Goal: Task Accomplishment & Management: Use online tool/utility

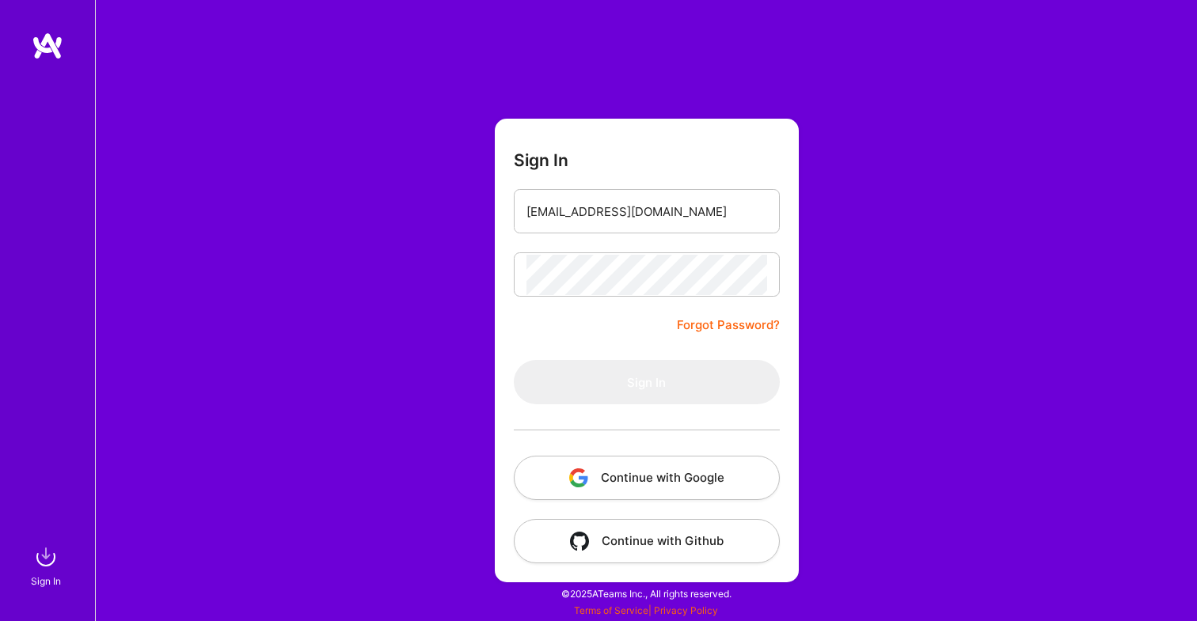
type input "[EMAIL_ADDRESS][DOMAIN_NAME]"
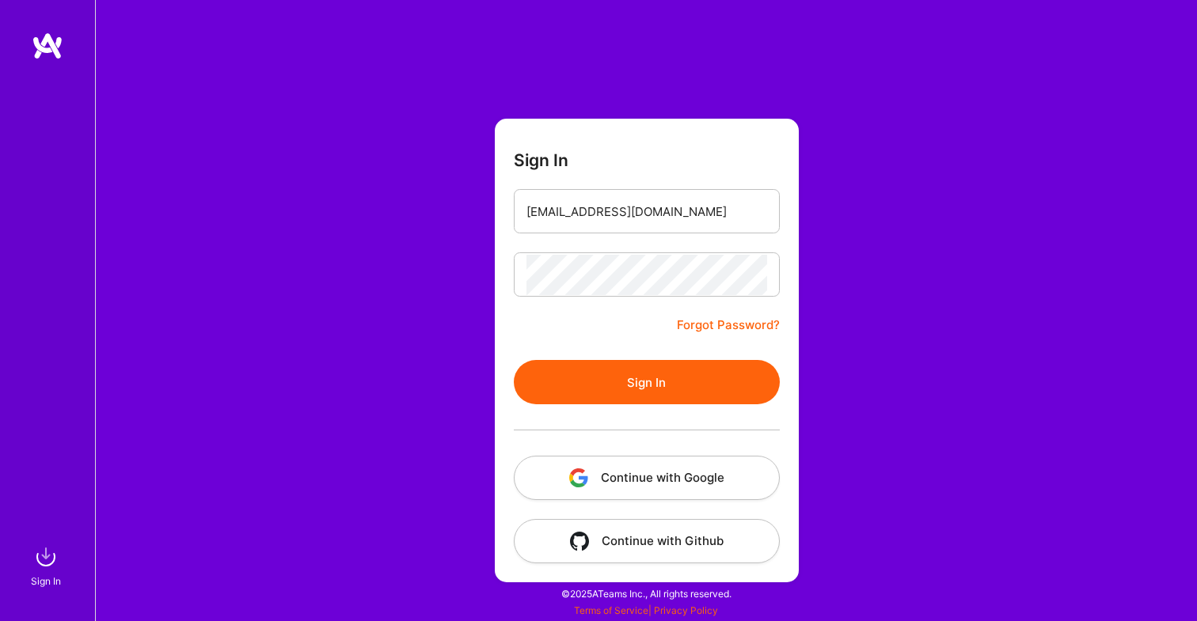
click at [587, 376] on button "Sign In" at bounding box center [647, 382] width 266 height 44
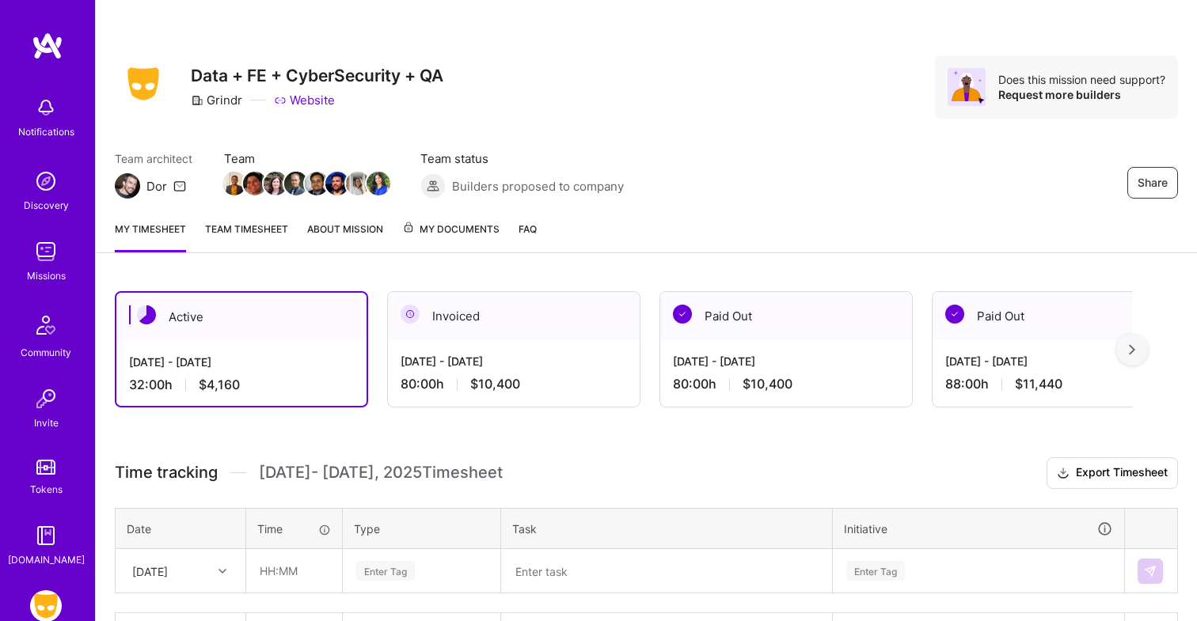
click at [370, 272] on div "Share Data + FE + CyberSecurity + QA Grindr Website Does this mission need supp…" at bounding box center [646, 460] width 1102 height 921
click at [252, 320] on div "Active" at bounding box center [241, 317] width 250 height 48
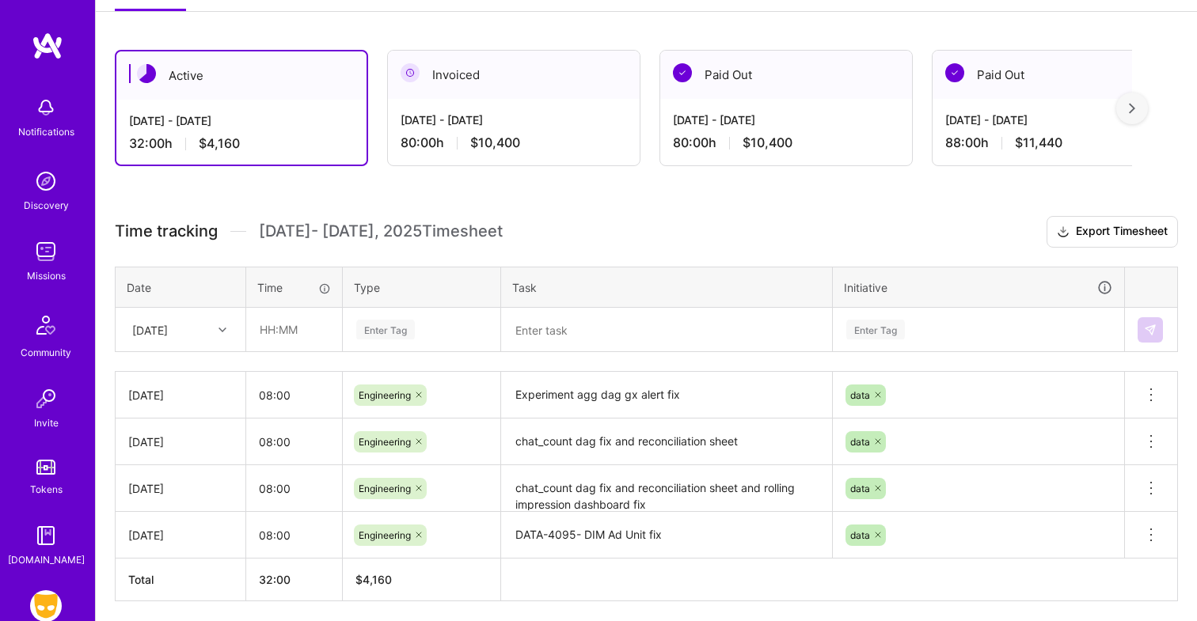
scroll to position [278, 0]
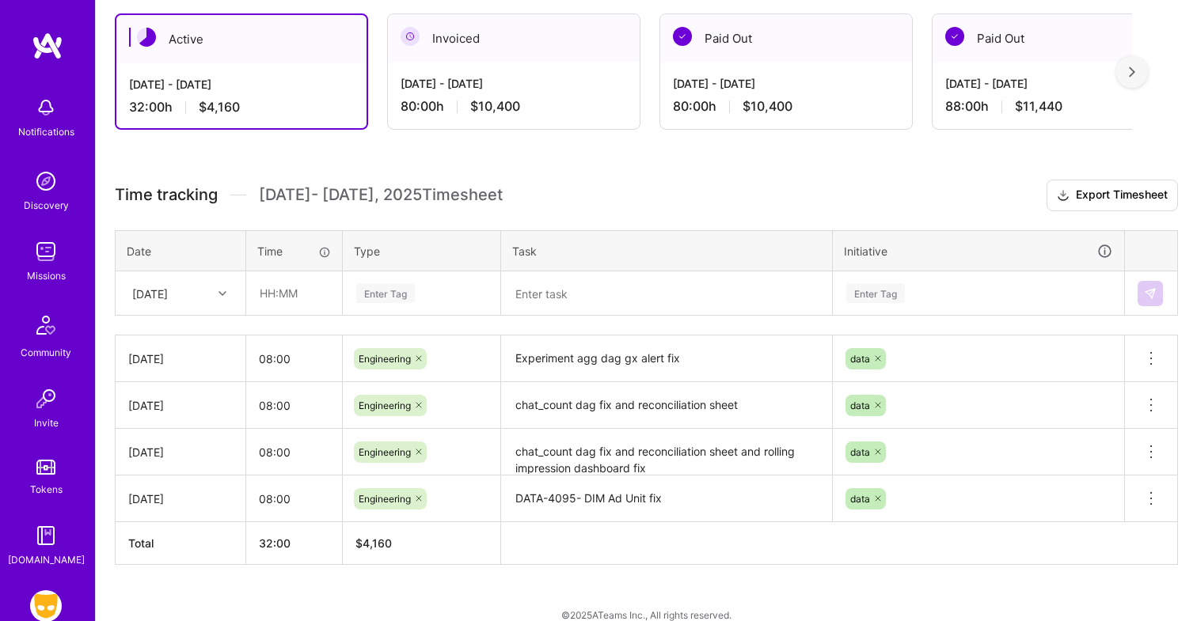
click at [224, 293] on icon at bounding box center [222, 294] width 8 height 8
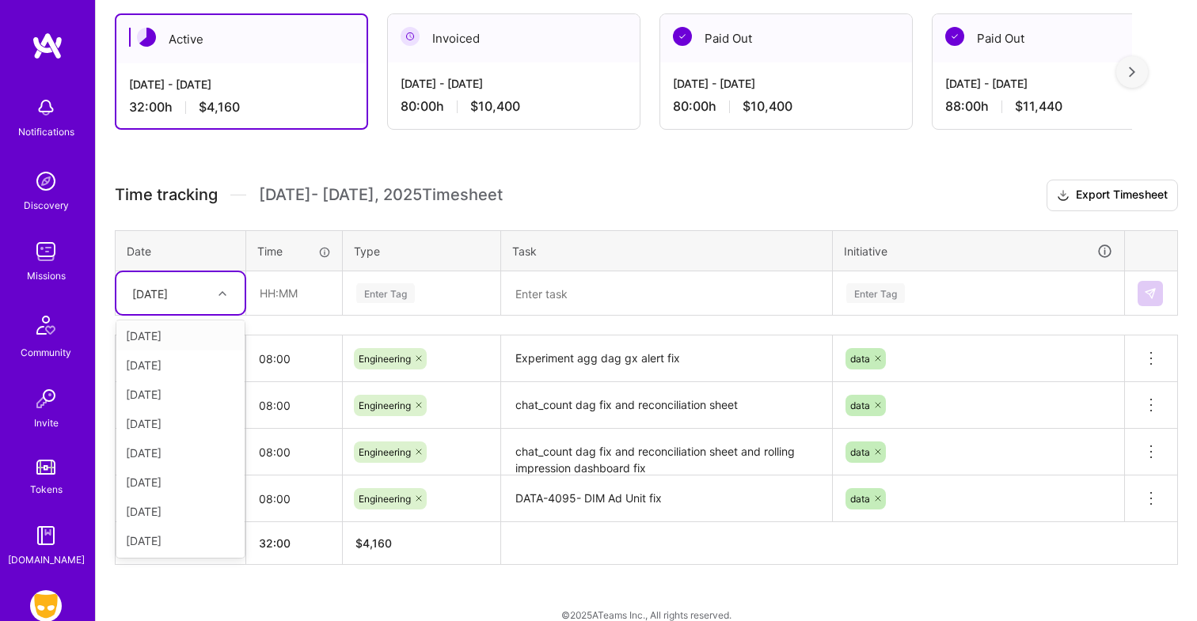
scroll to position [32, 0]
click at [302, 219] on div "Time tracking [DATE] - [DATE] Timesheet Export Timesheet Date Time Type Task In…" at bounding box center [646, 373] width 1063 height 386
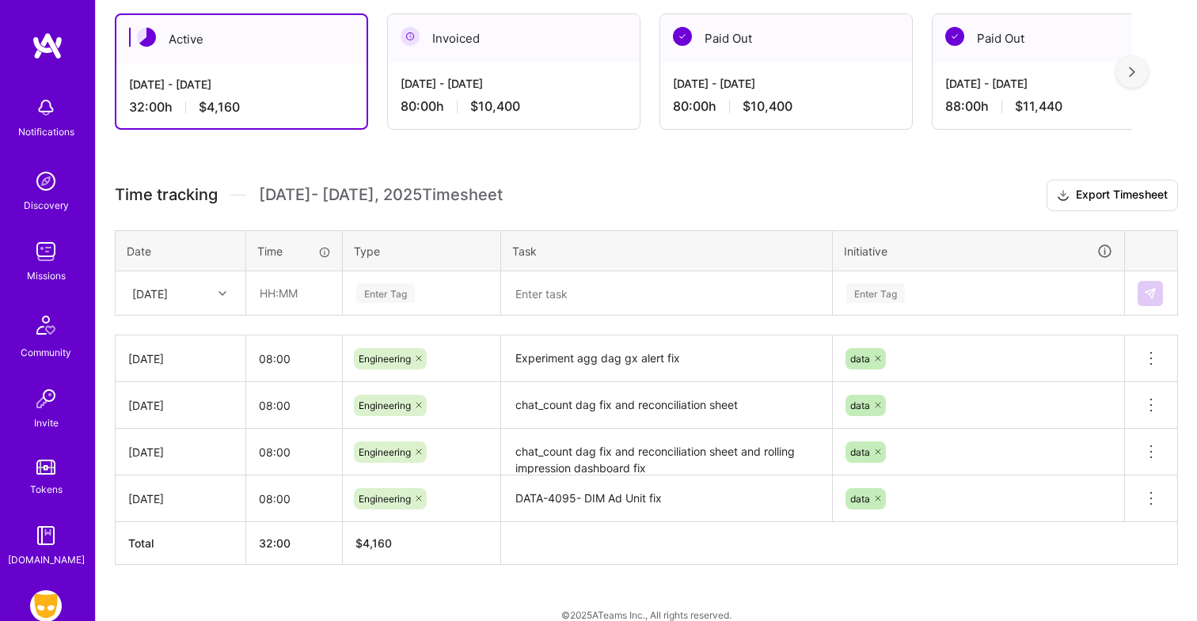
click at [205, 290] on div "[DATE]" at bounding box center [168, 293] width 88 height 26
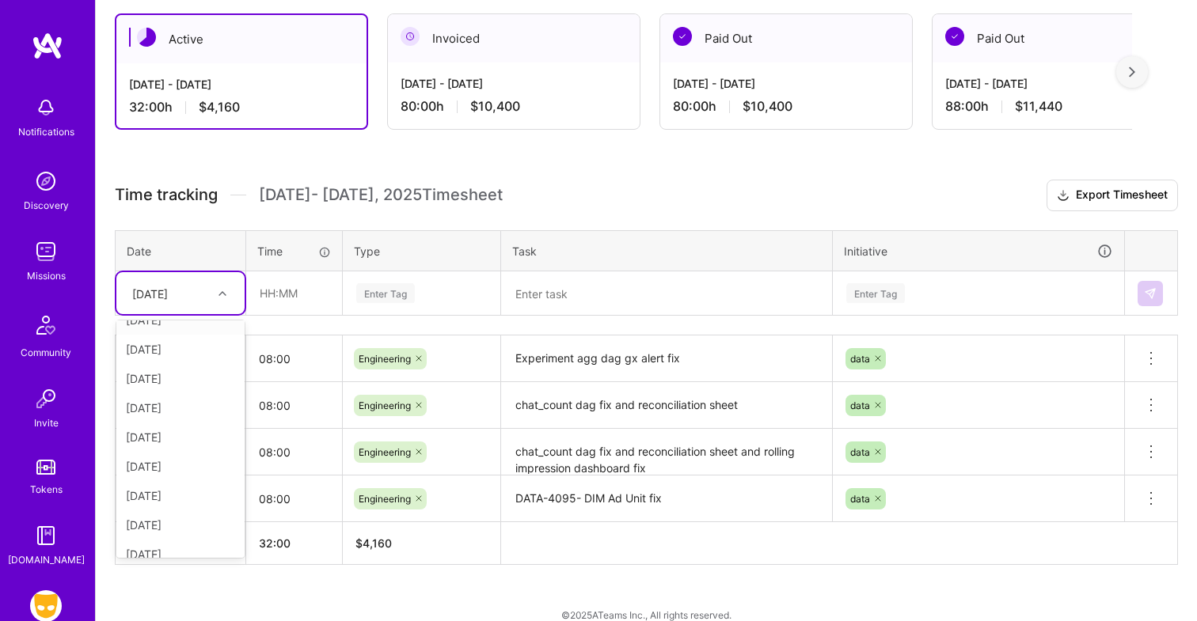
scroll to position [79, 0]
click at [171, 431] on div "[DATE]" at bounding box center [180, 434] width 128 height 29
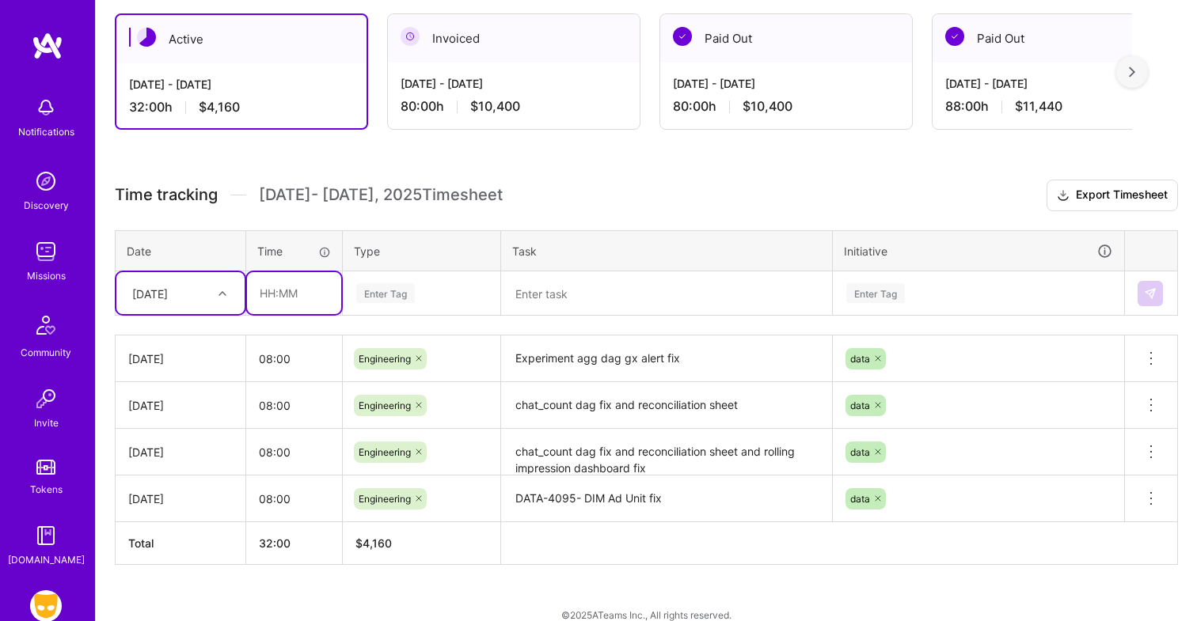
click at [273, 284] on input "text" at bounding box center [294, 293] width 94 height 42
type input "08:00"
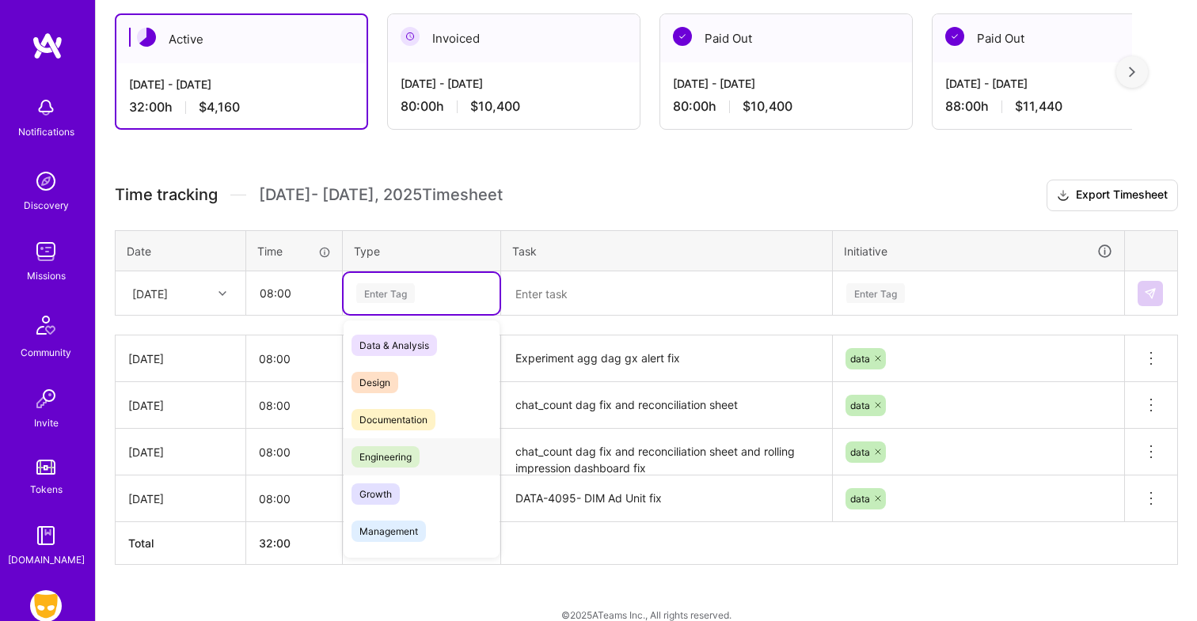
click at [402, 454] on span "Engineering" at bounding box center [385, 456] width 68 height 21
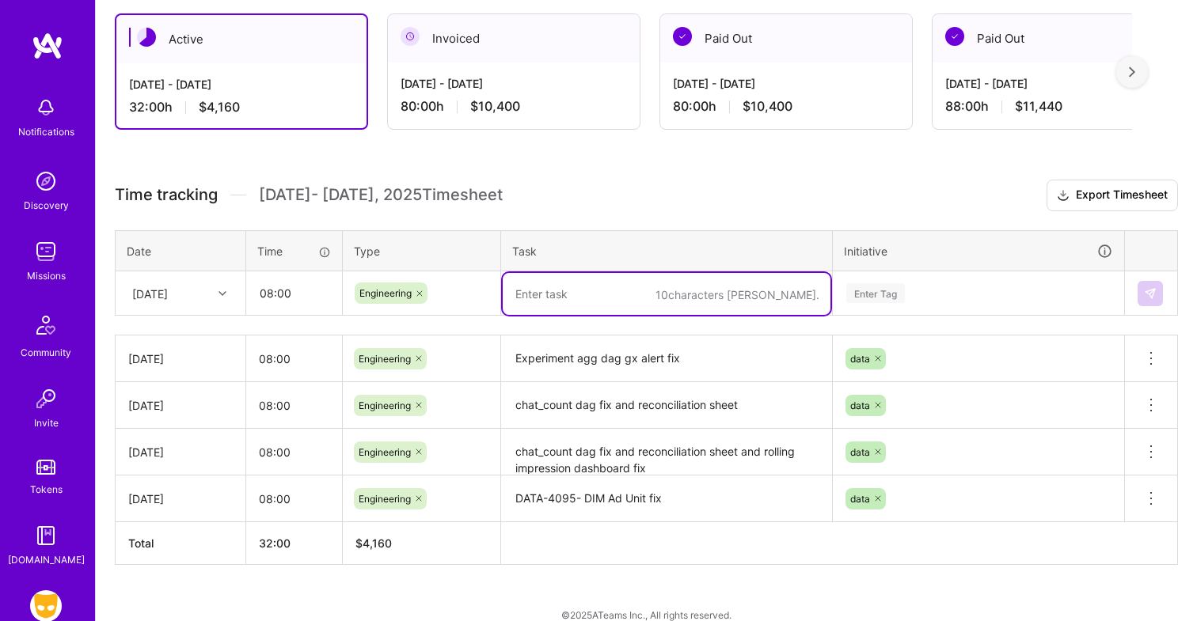
click at [607, 304] on textarea at bounding box center [667, 294] width 328 height 42
type textarea "c"
type textarea "Rolling average data discrepancy investigation"
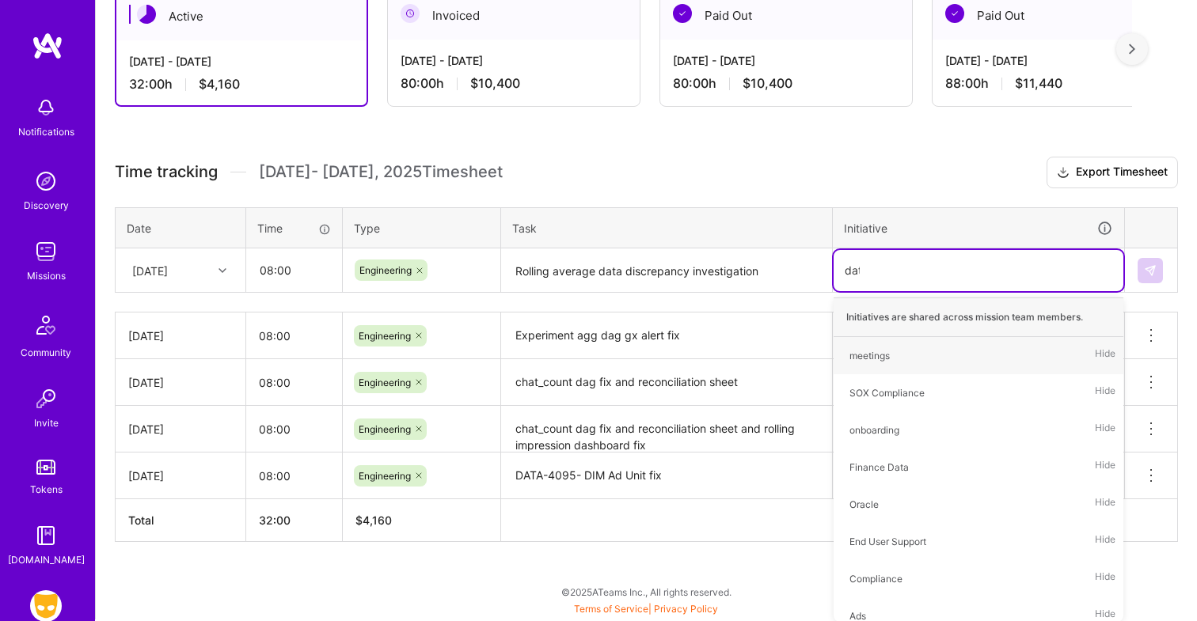
scroll to position [298, 0]
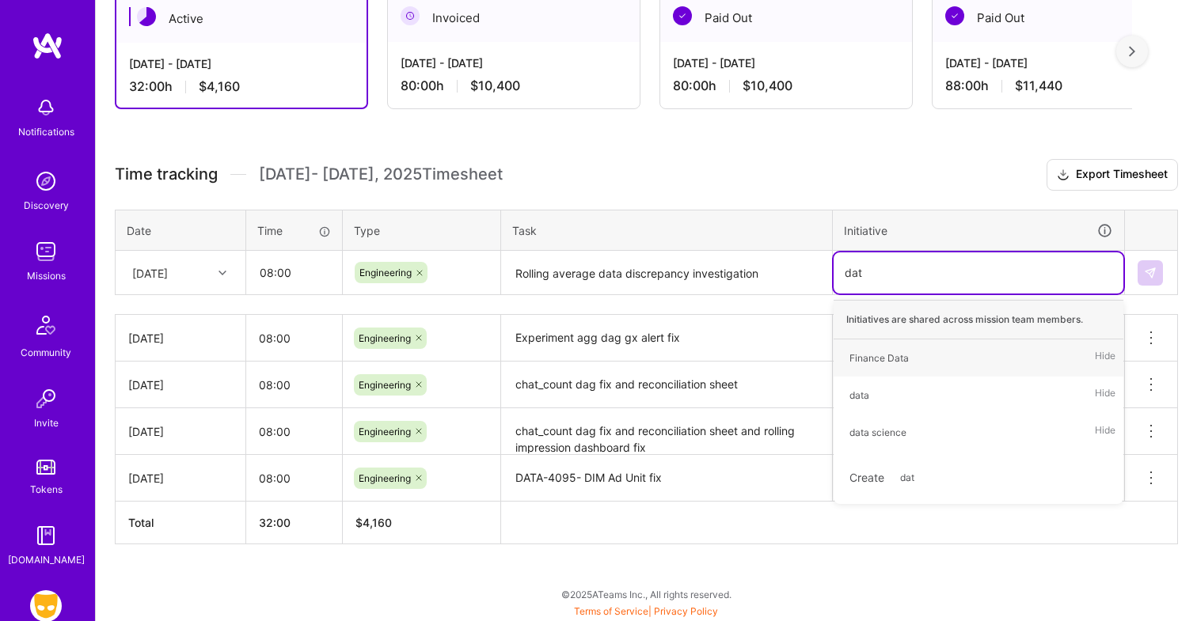
type input "data"
click at [913, 392] on div "data Hide" at bounding box center [979, 395] width 290 height 37
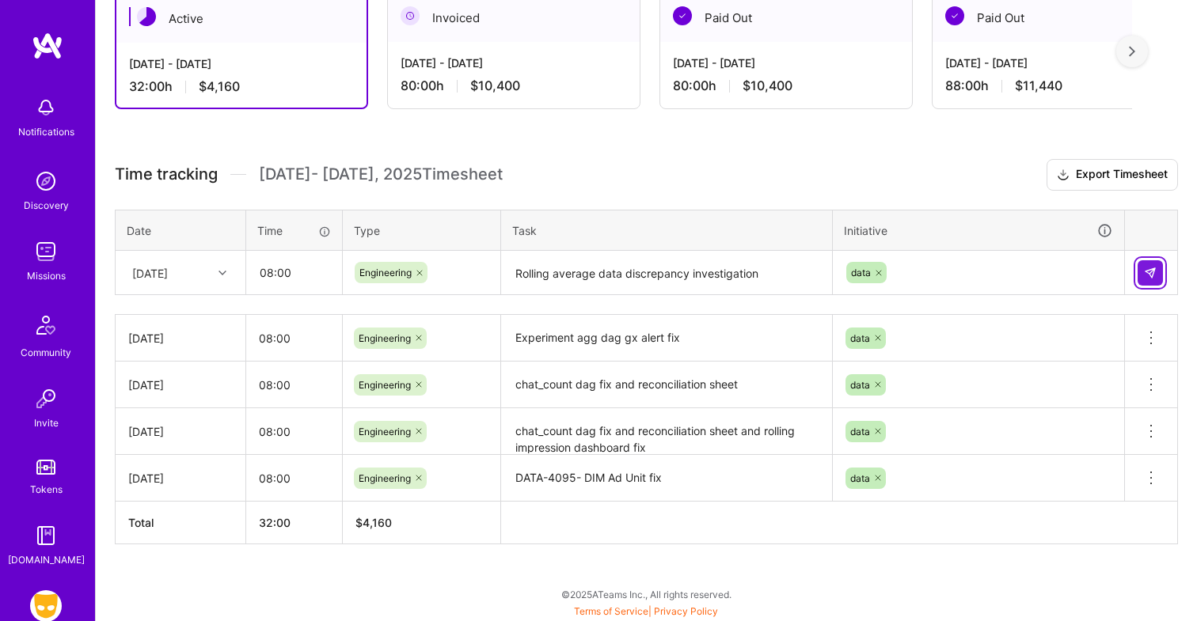
click at [1149, 272] on img at bounding box center [1150, 273] width 13 height 13
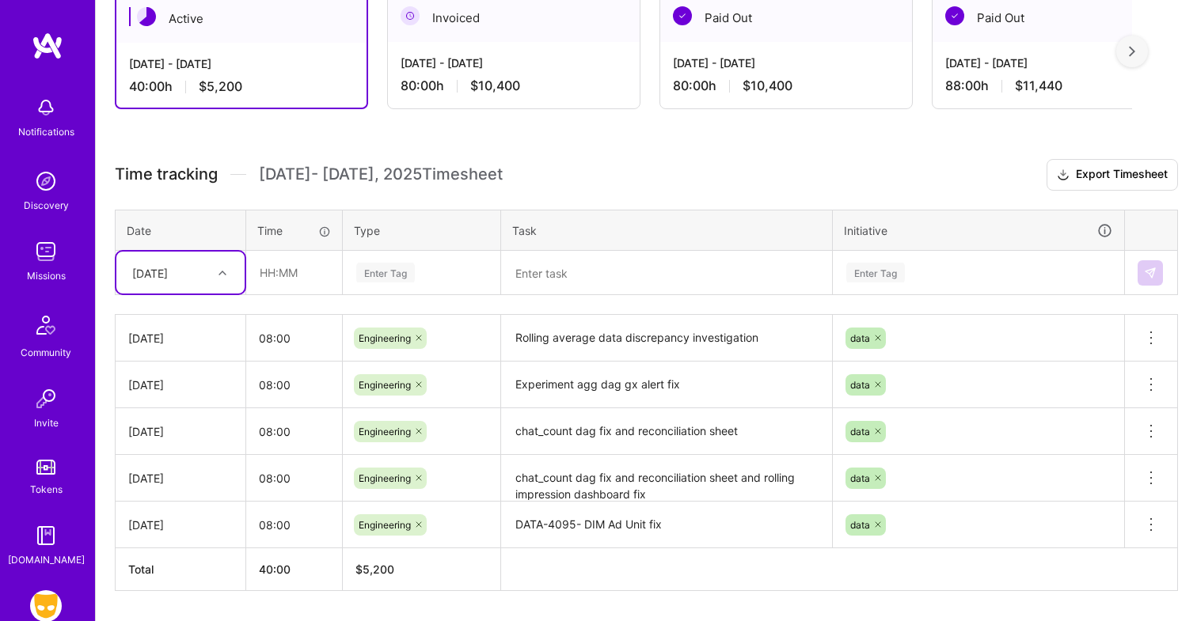
click at [217, 265] on div at bounding box center [224, 273] width 25 height 21
click at [179, 439] on div "[DATE]" at bounding box center [180, 441] width 128 height 29
click at [276, 278] on input "text" at bounding box center [294, 273] width 94 height 42
type input "08:00"
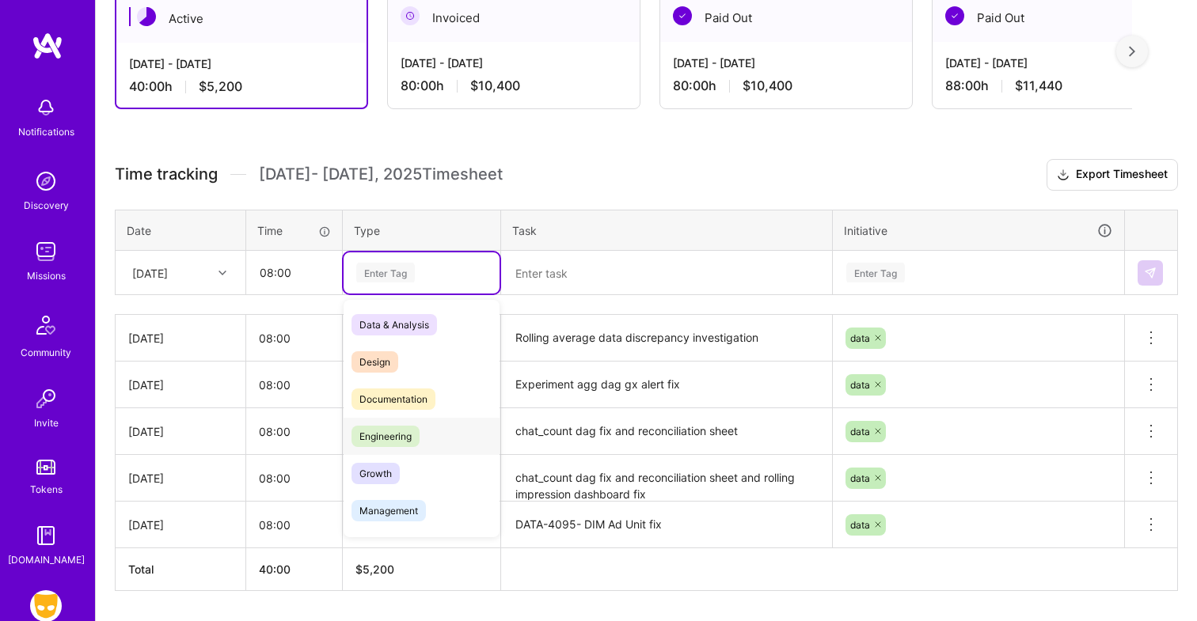
click at [396, 431] on span "Engineering" at bounding box center [385, 436] width 68 height 21
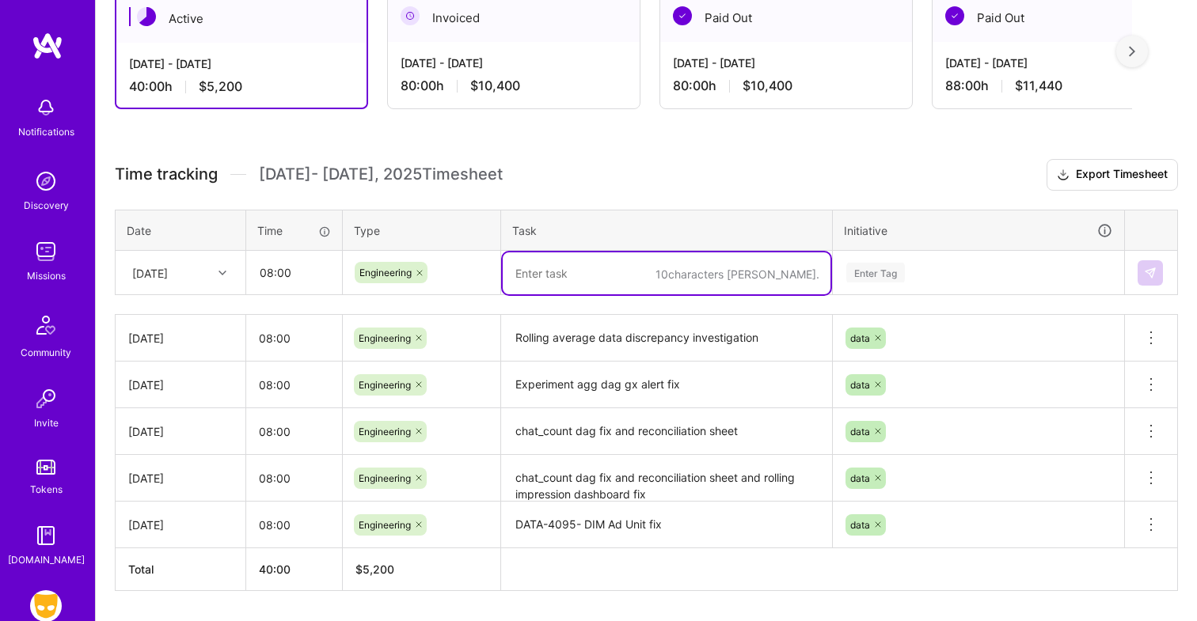
click at [582, 272] on textarea at bounding box center [667, 274] width 328 height 42
type textarea "Vanta API Endpoint - data fetch"
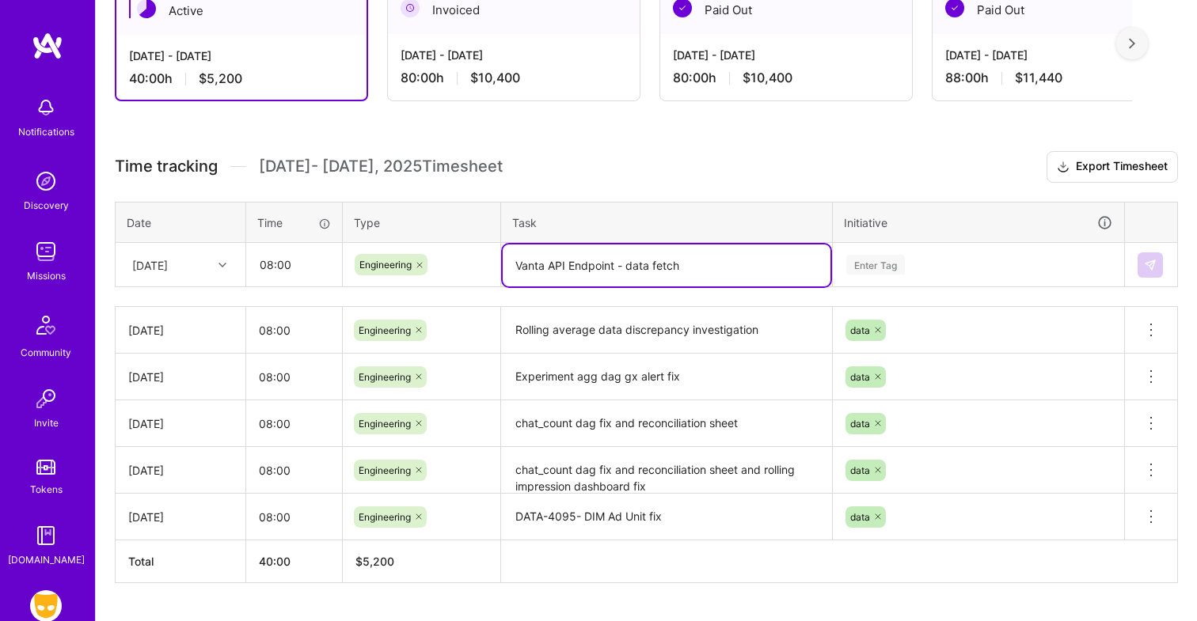
click at [913, 273] on div "Enter Tag" at bounding box center [979, 265] width 268 height 20
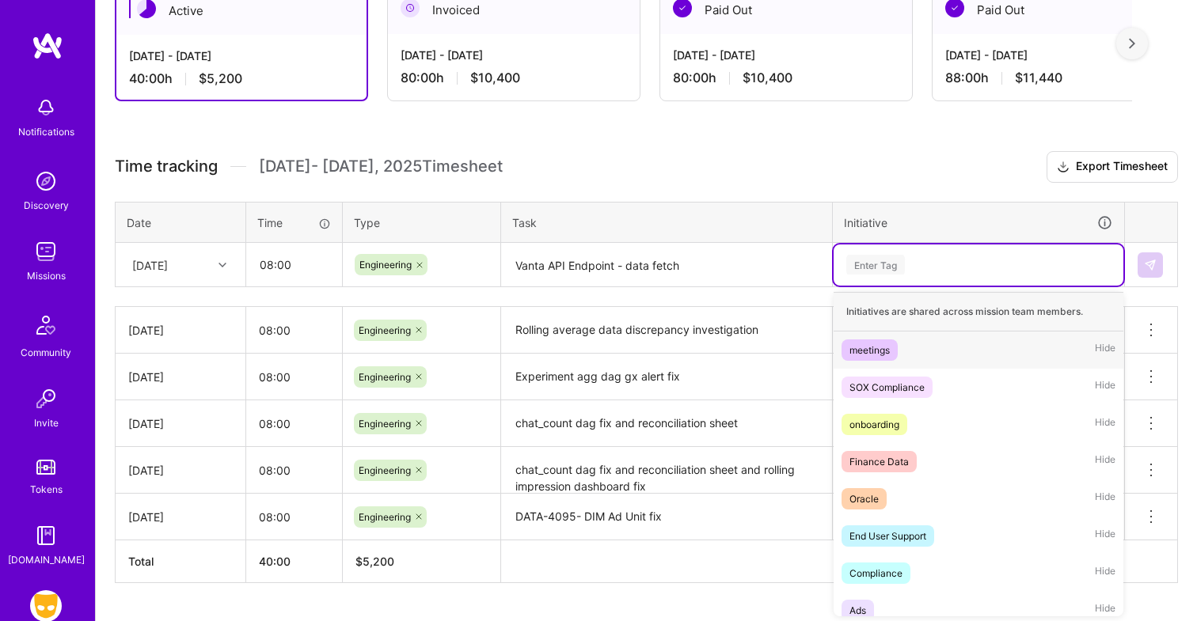
scroll to position [307, 0]
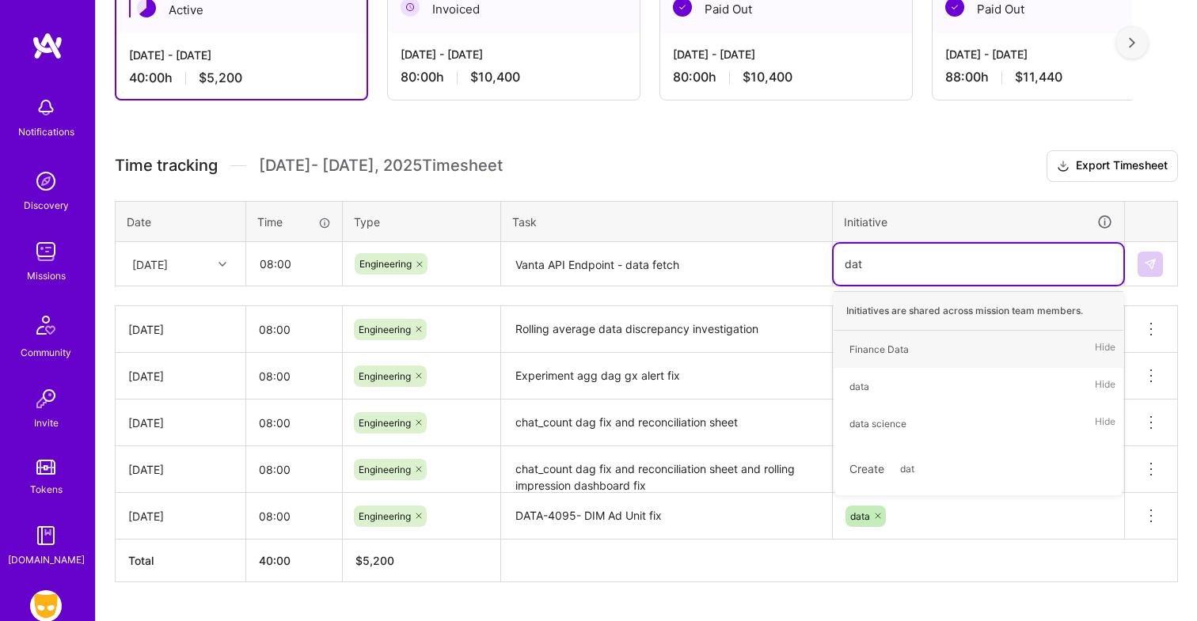
type input "data"
click at [903, 381] on div "data Hide" at bounding box center [979, 386] width 290 height 37
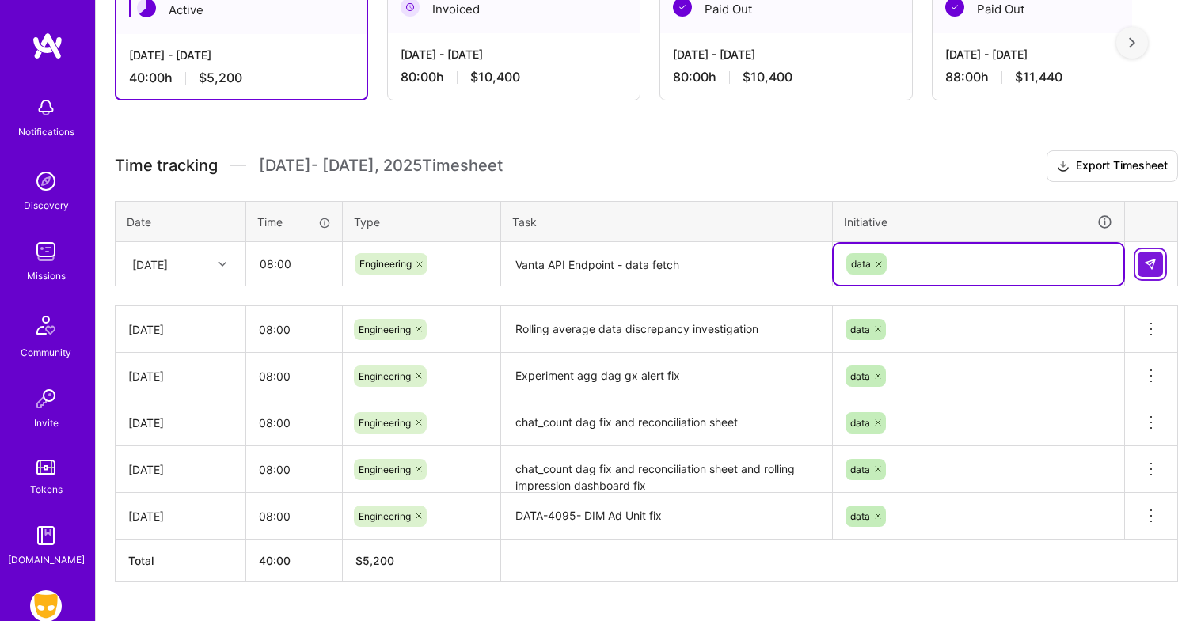
click at [1156, 260] on img at bounding box center [1150, 264] width 13 height 13
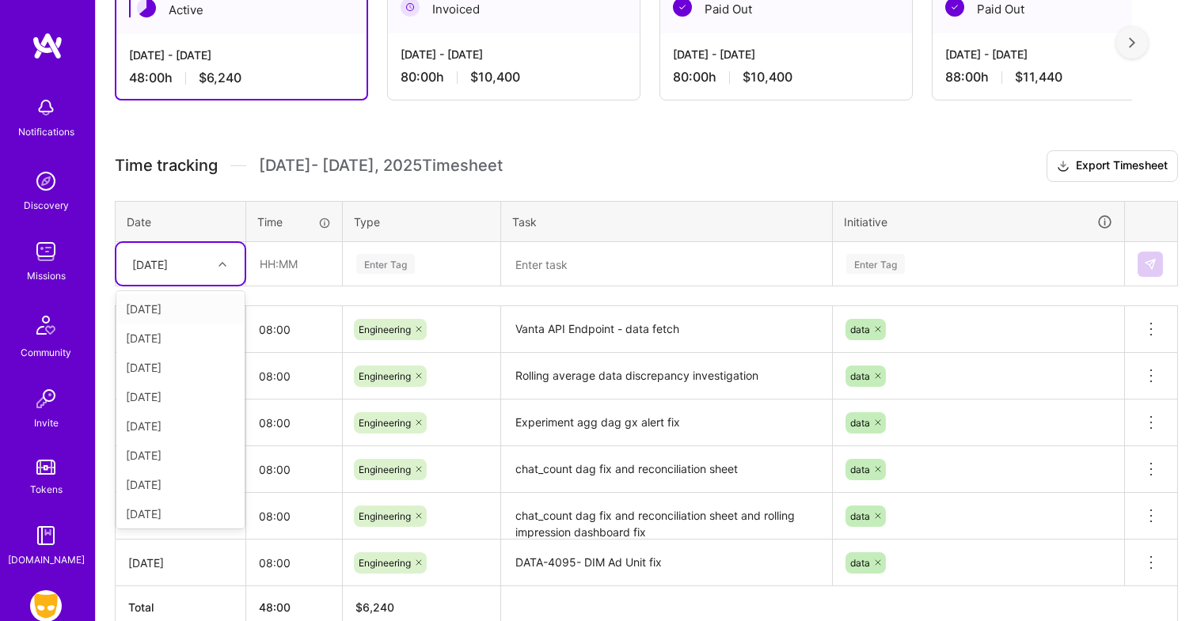
click at [215, 266] on div at bounding box center [224, 264] width 25 height 21
click at [188, 420] on div "[DATE]" at bounding box center [180, 422] width 128 height 29
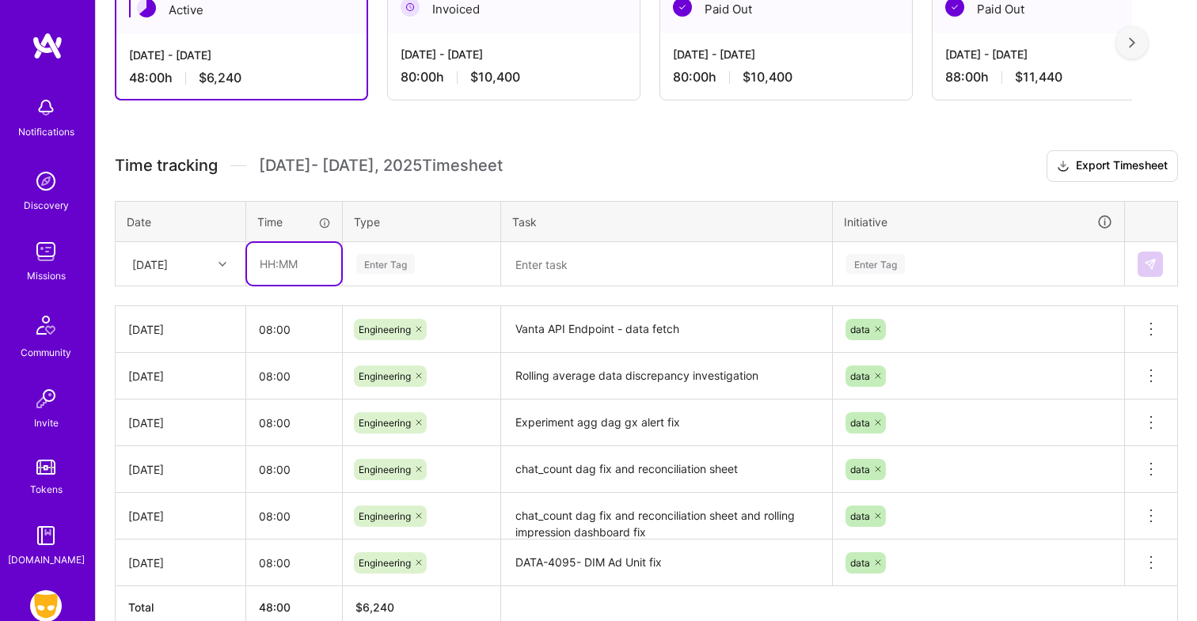
click at [281, 257] on input "text" at bounding box center [294, 264] width 94 height 42
type input "08:00"
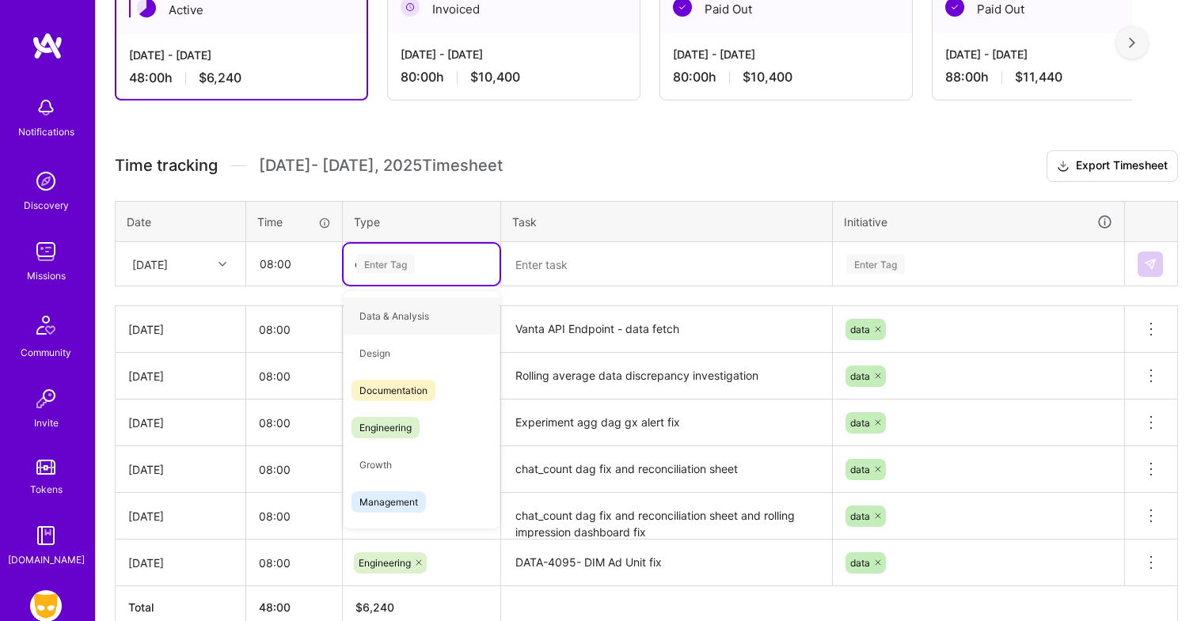
type input "en"
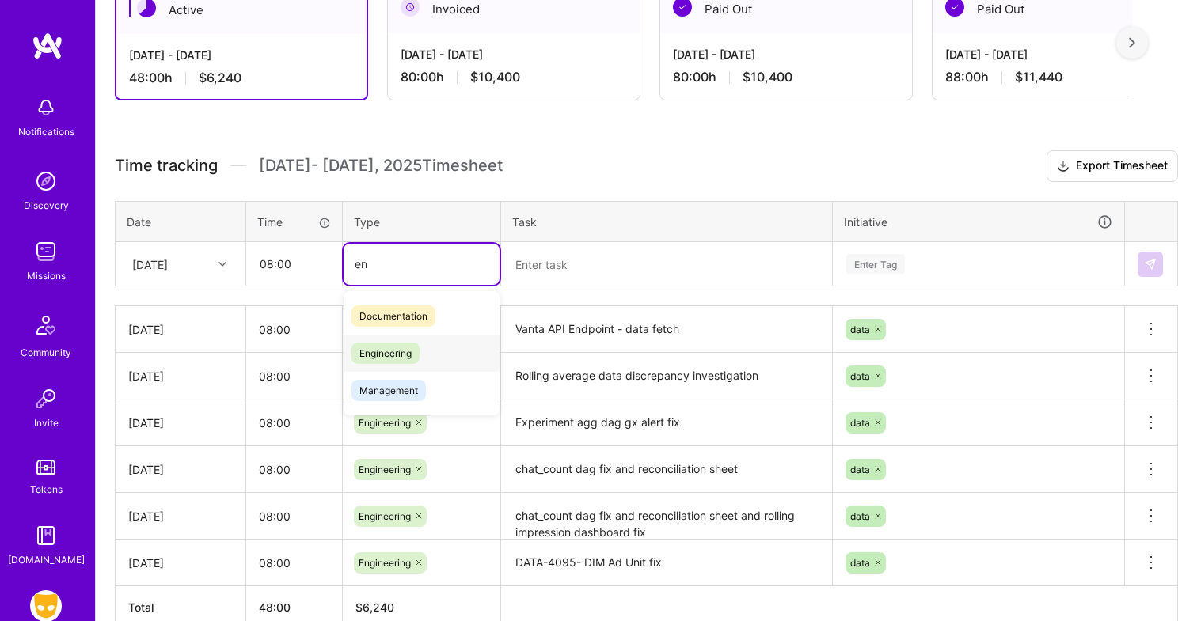
click at [386, 359] on span "Engineering" at bounding box center [385, 353] width 68 height 21
click at [589, 273] on textarea at bounding box center [667, 265] width 328 height 42
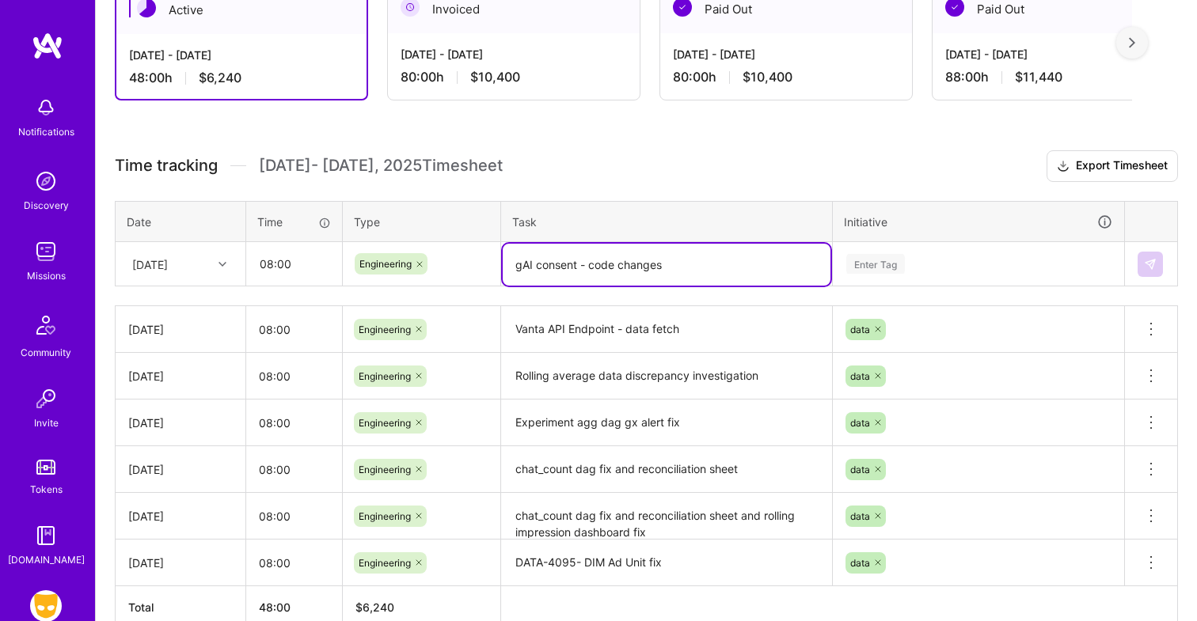
type textarea "gAI consent - code changes"
click at [928, 264] on div "Enter Tag" at bounding box center [979, 264] width 268 height 20
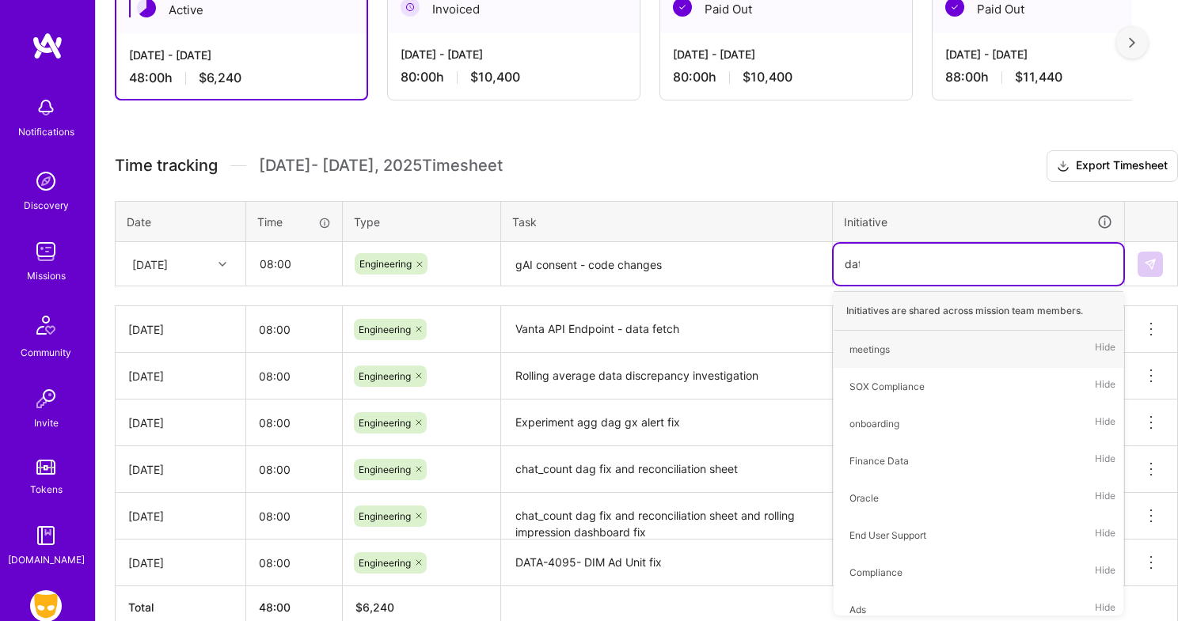
type input "data"
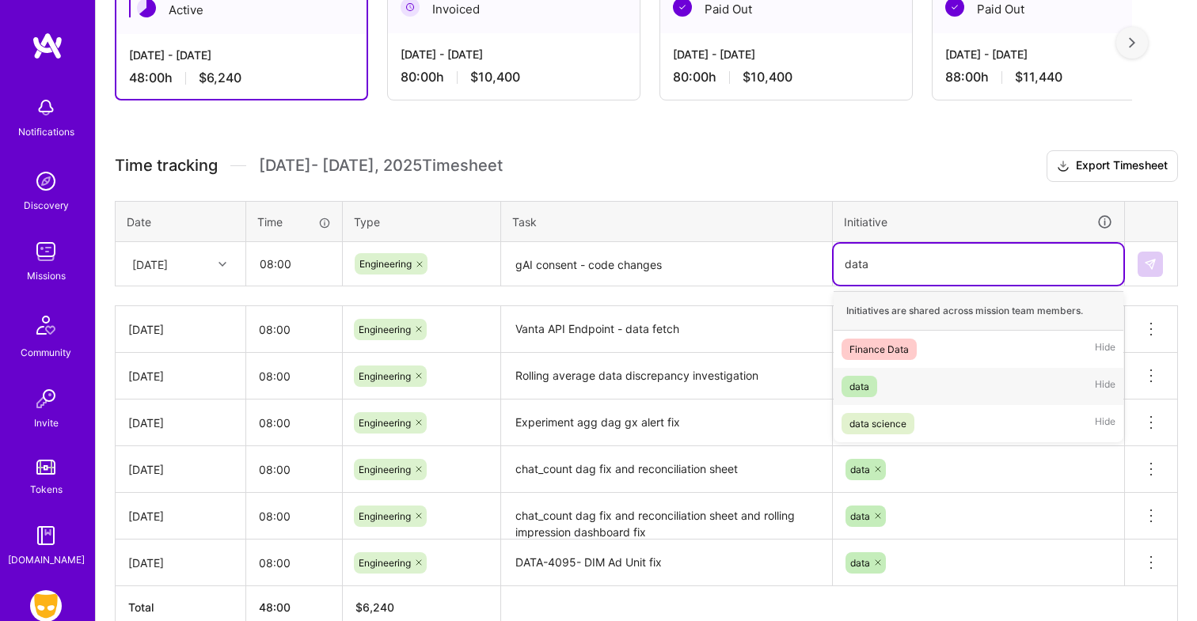
click at [921, 385] on div "data Hide" at bounding box center [979, 386] width 290 height 37
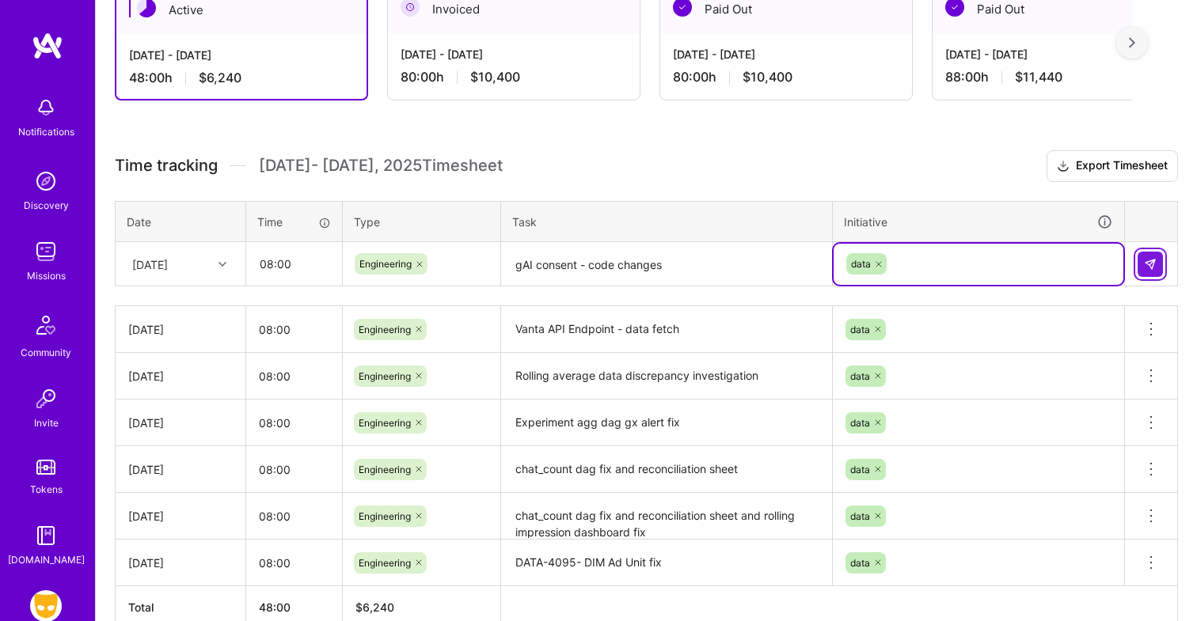
click at [1146, 268] on img at bounding box center [1150, 264] width 13 height 13
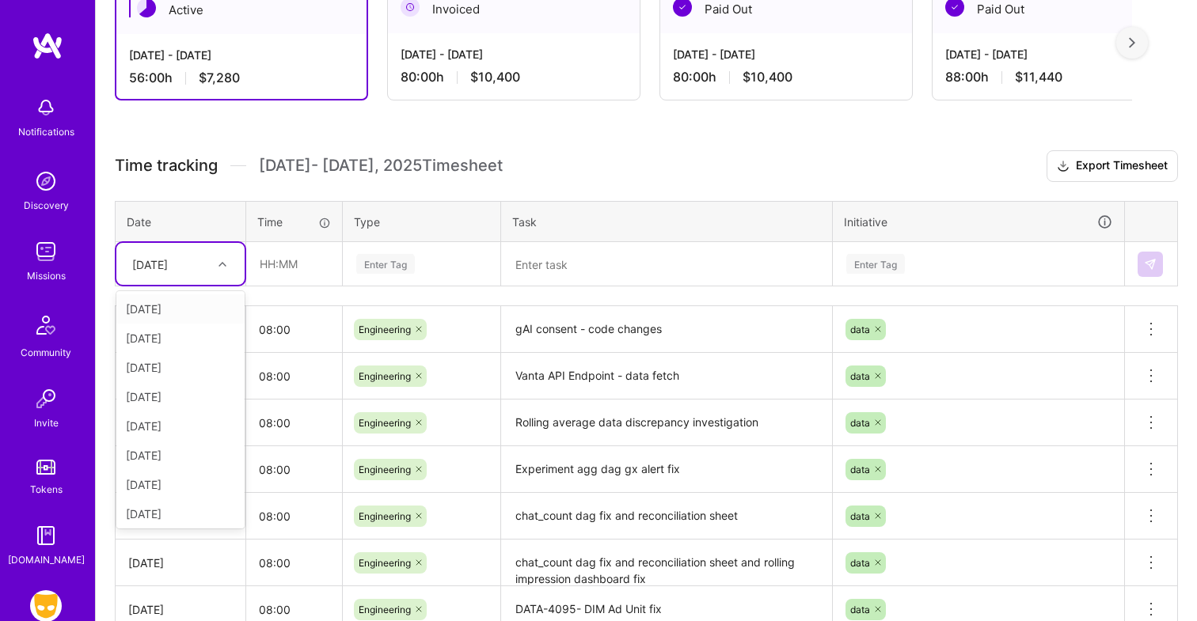
click at [202, 264] on div "[DATE]" at bounding box center [168, 264] width 88 height 26
click at [178, 476] on div "[DATE]" at bounding box center [180, 472] width 128 height 29
click at [288, 269] on input "text" at bounding box center [294, 264] width 94 height 42
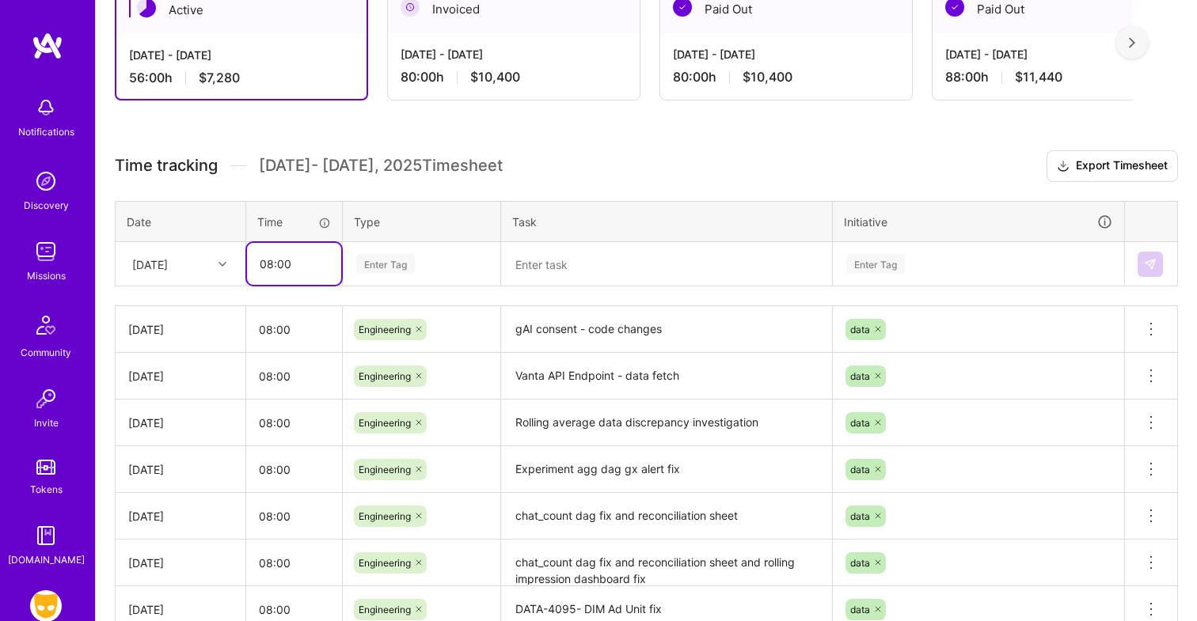
type input "08:00"
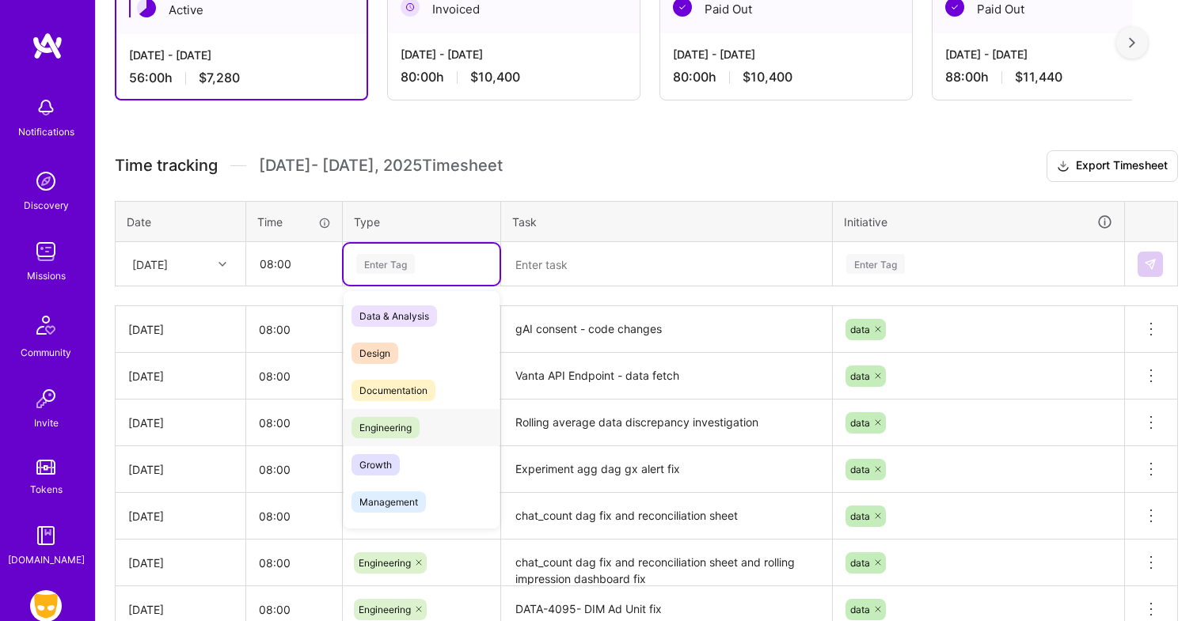
click at [402, 424] on span "Engineering" at bounding box center [385, 427] width 68 height 21
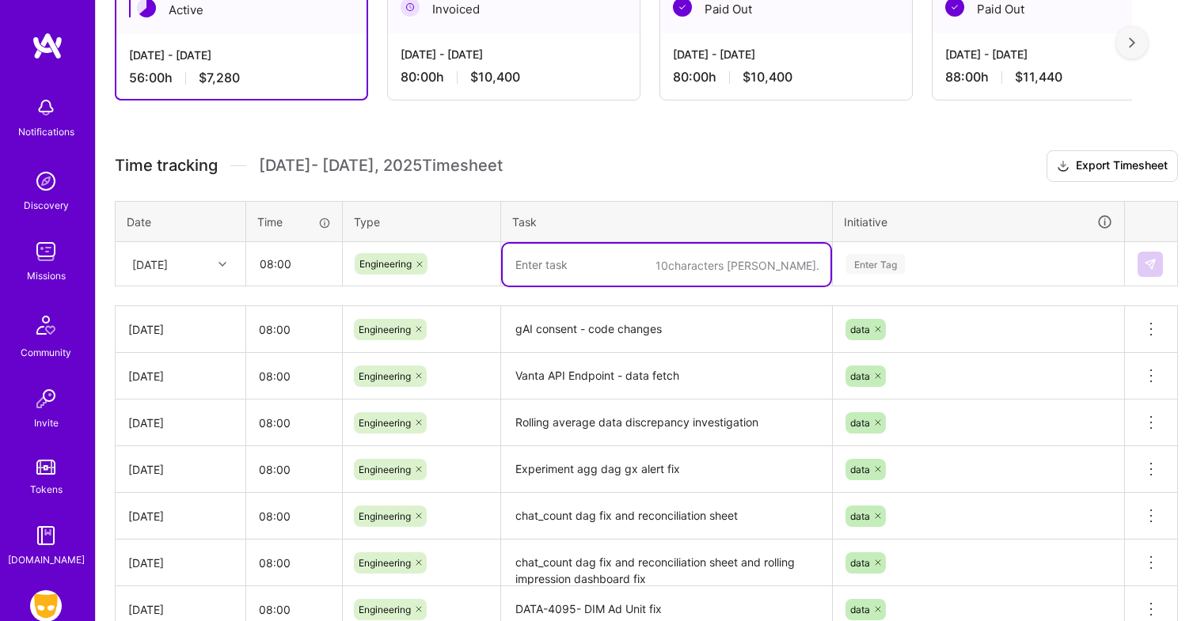
click at [551, 260] on textarea at bounding box center [667, 265] width 328 height 42
type textarea "gAI consent - Looker changes"
click at [872, 258] on div "Enter Tag" at bounding box center [875, 264] width 59 height 25
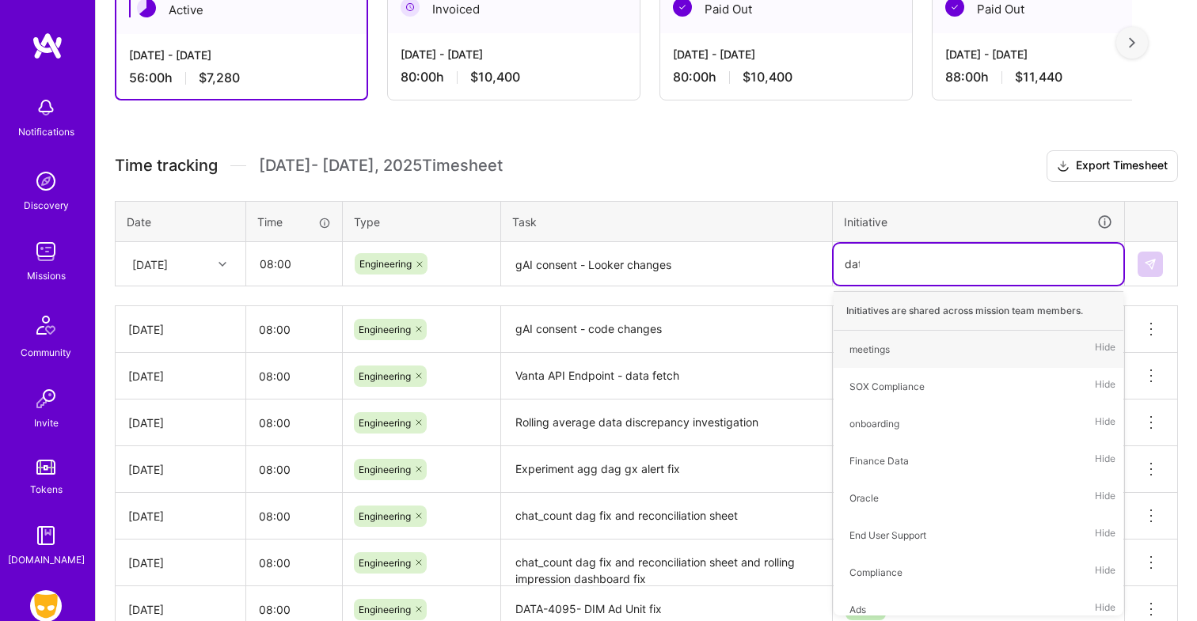
type input "data"
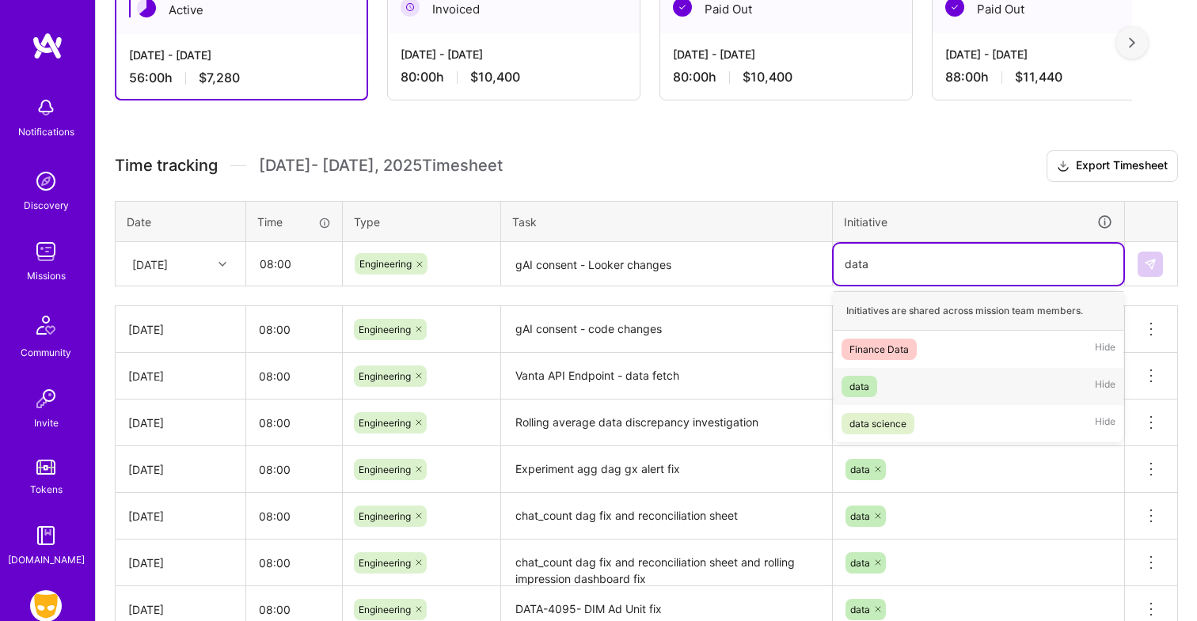
click at [883, 377] on div "data Hide" at bounding box center [979, 386] width 290 height 37
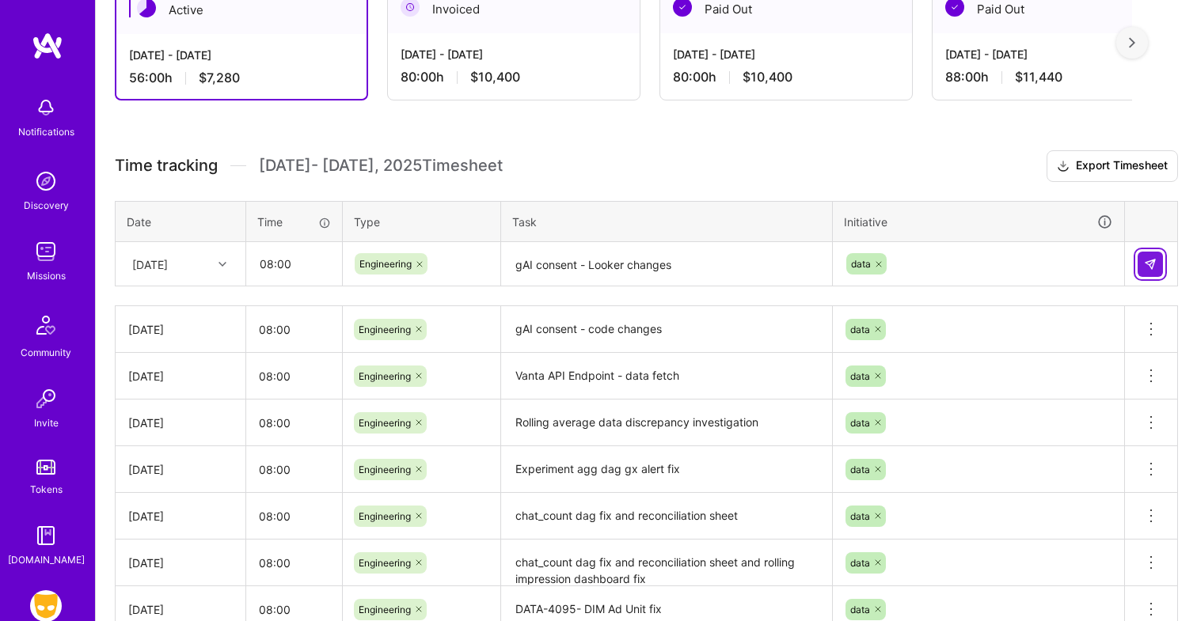
click at [1151, 267] on img at bounding box center [1150, 264] width 13 height 13
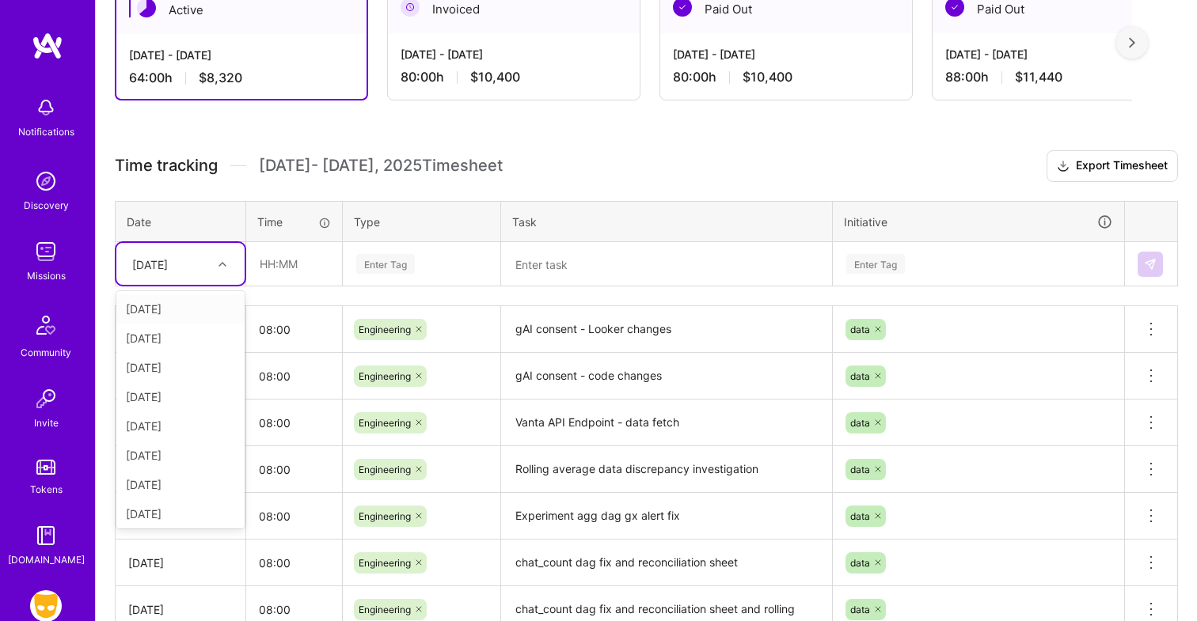
click at [168, 264] on div "[DATE]" at bounding box center [150, 264] width 36 height 17
click at [177, 486] on div "[DATE]" at bounding box center [180, 481] width 128 height 29
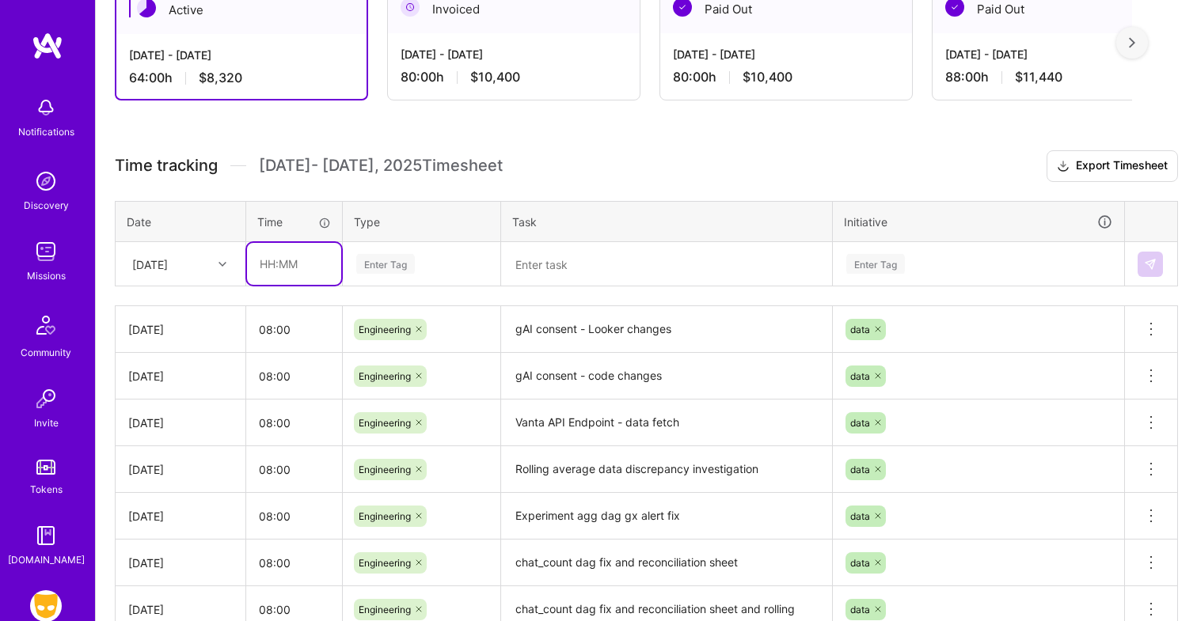
click at [285, 276] on input "text" at bounding box center [294, 264] width 94 height 42
type input "08:00"
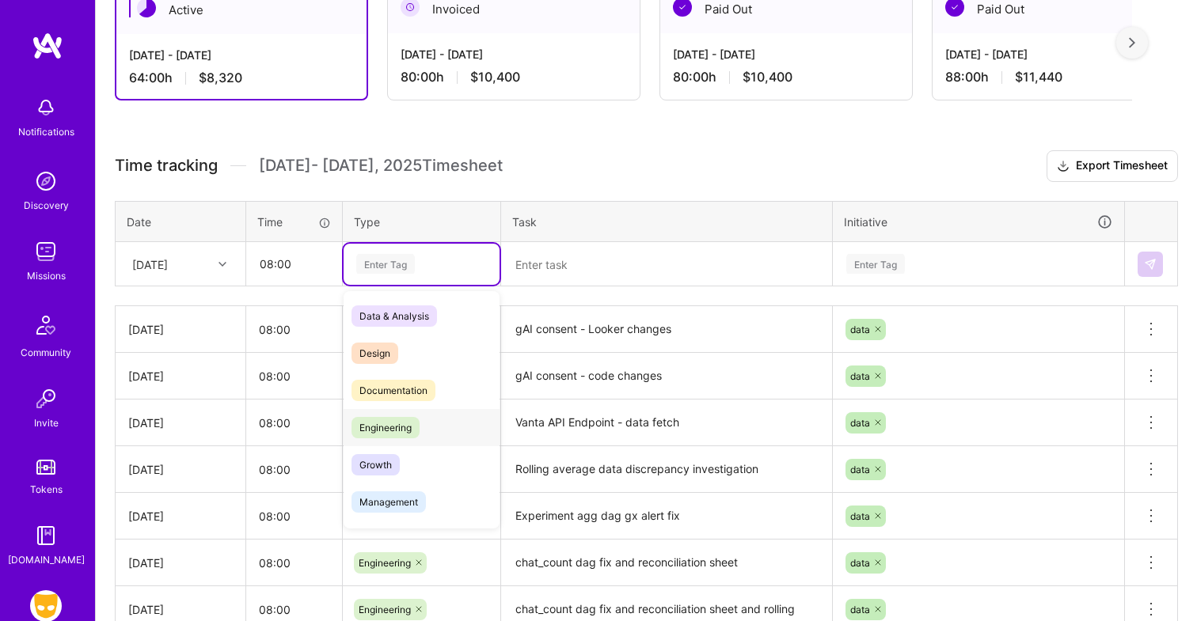
click at [381, 426] on span "Engineering" at bounding box center [385, 427] width 68 height 21
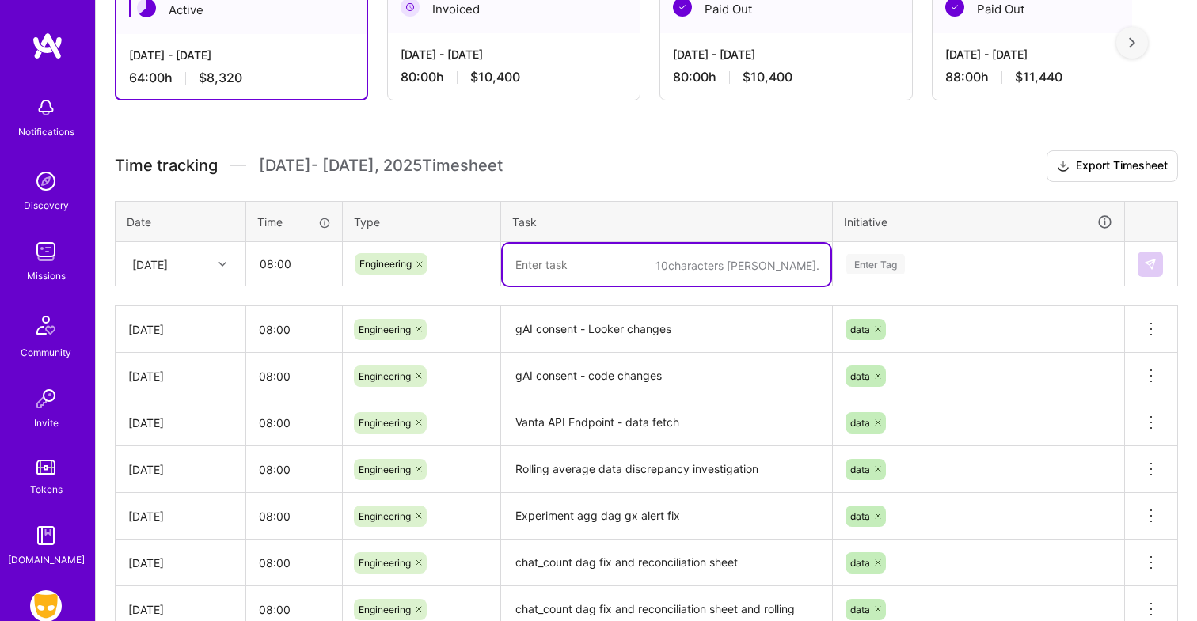
click at [567, 265] on textarea at bounding box center [667, 265] width 328 height 42
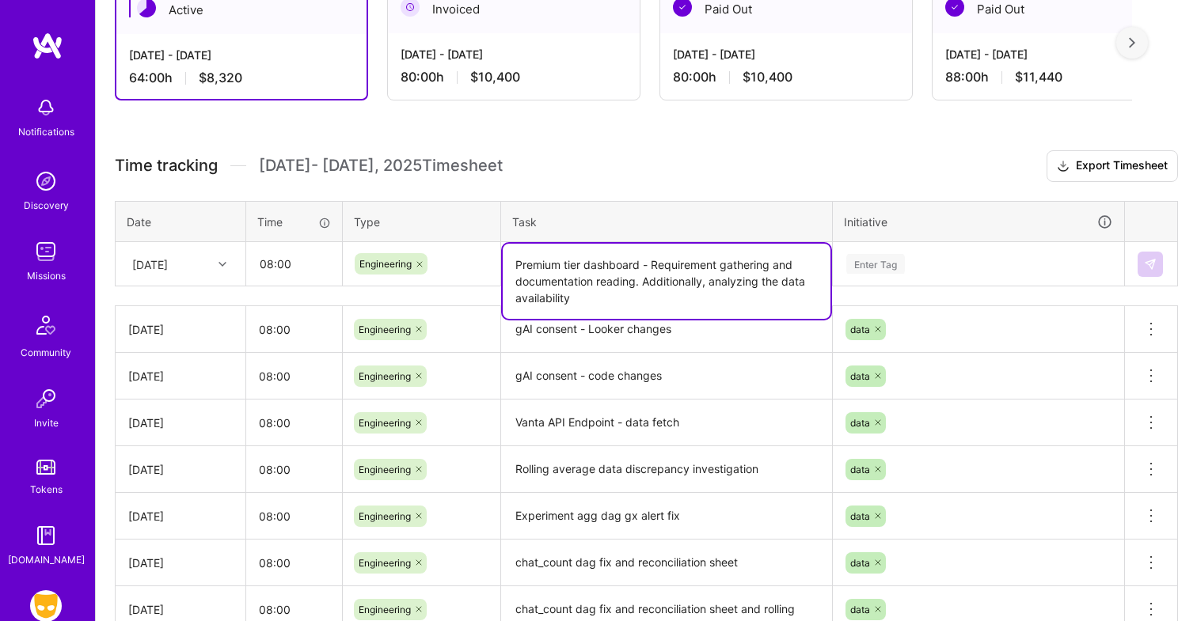
type textarea "Premium tier dashboard - Requirement gathering and documentation reading. Addit…"
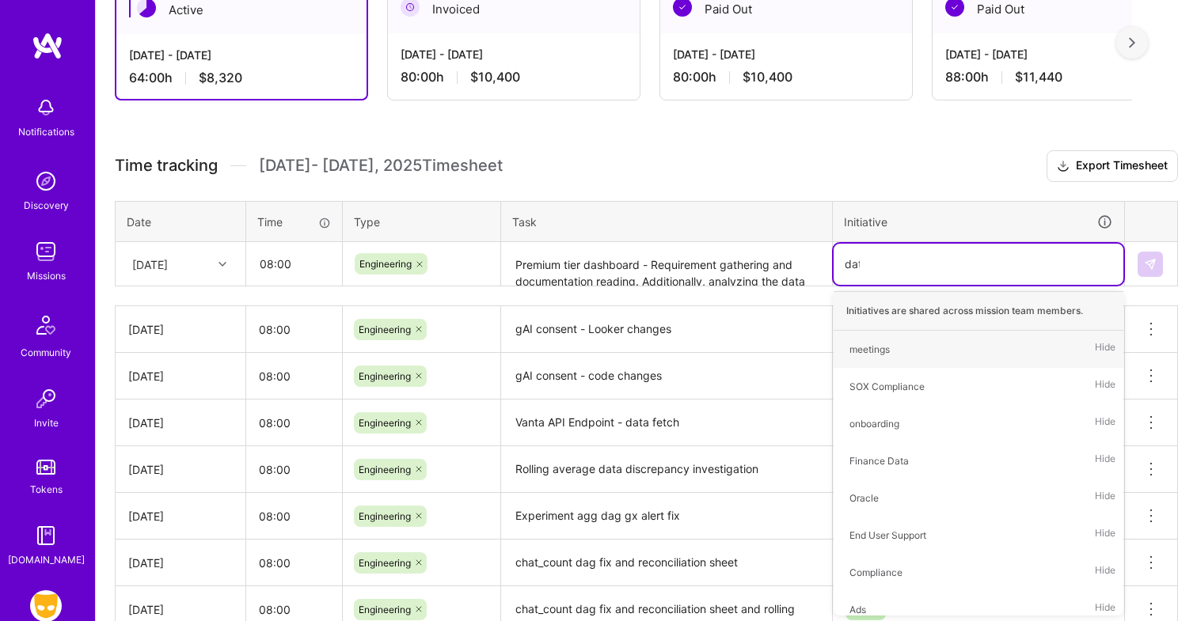
type input "data"
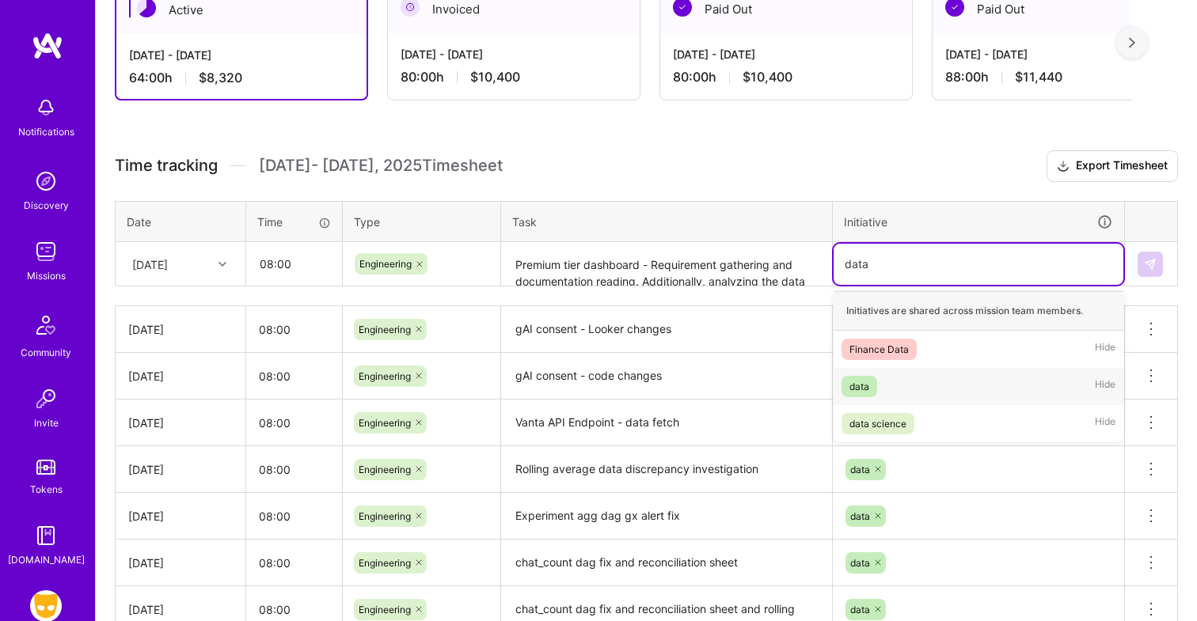
click at [883, 379] on div "data Hide" at bounding box center [979, 386] width 290 height 37
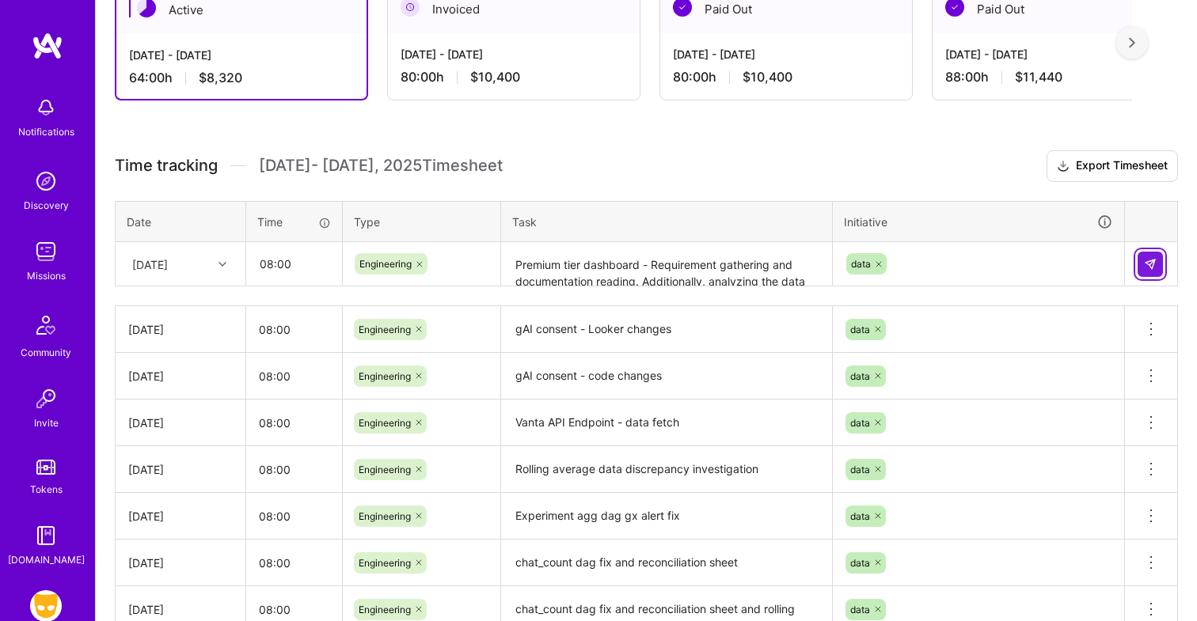
click at [1148, 263] on img at bounding box center [1150, 264] width 13 height 13
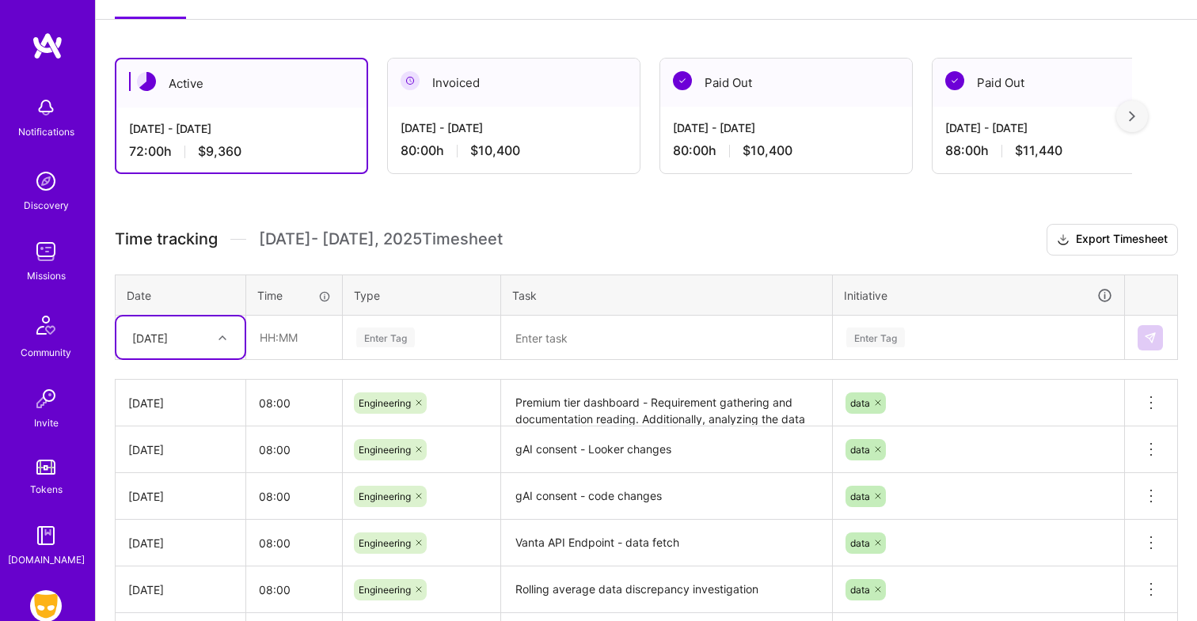
scroll to position [221, 0]
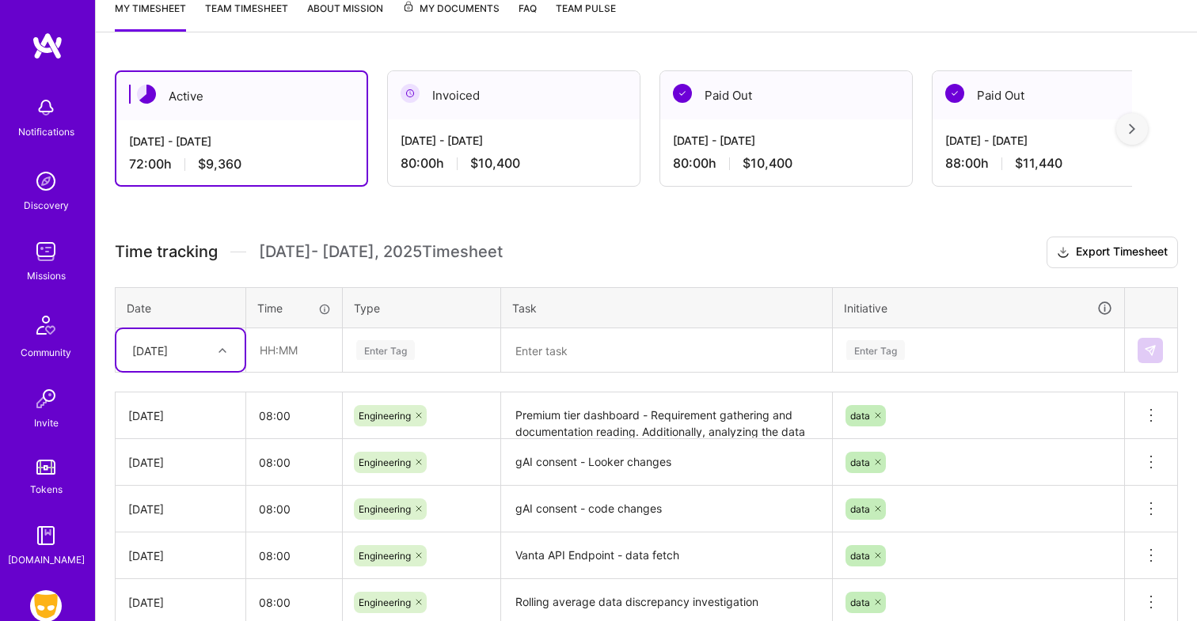
click at [592, 238] on h3 "Time tracking [DATE] - [DATE] Timesheet Export Timesheet" at bounding box center [646, 253] width 1063 height 32
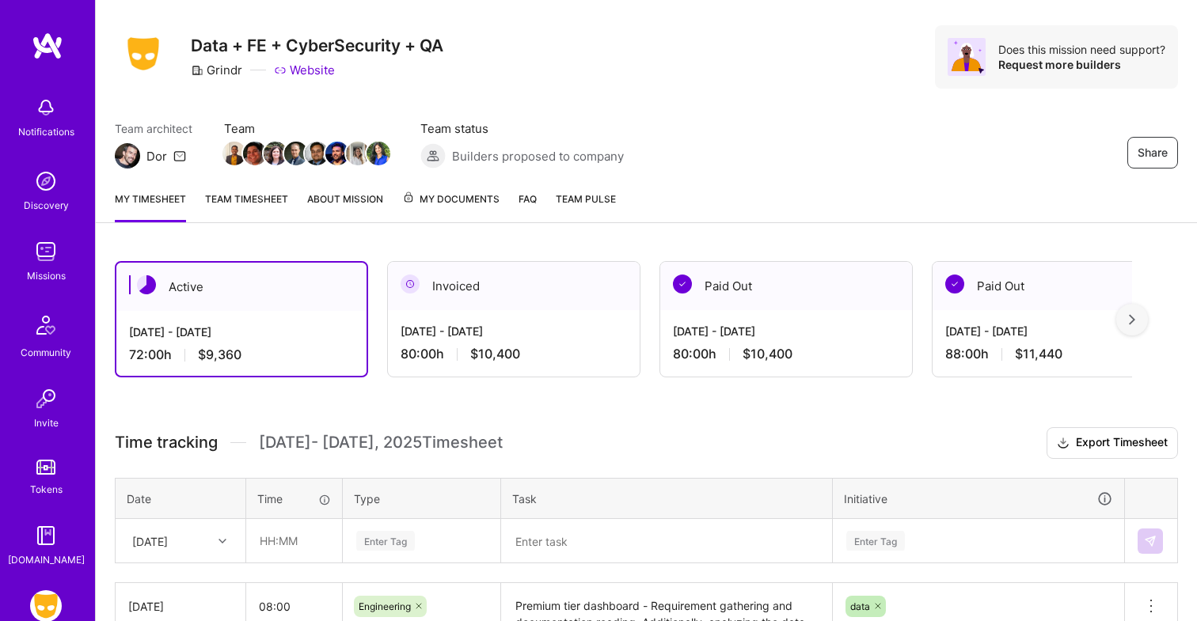
scroll to position [25, 0]
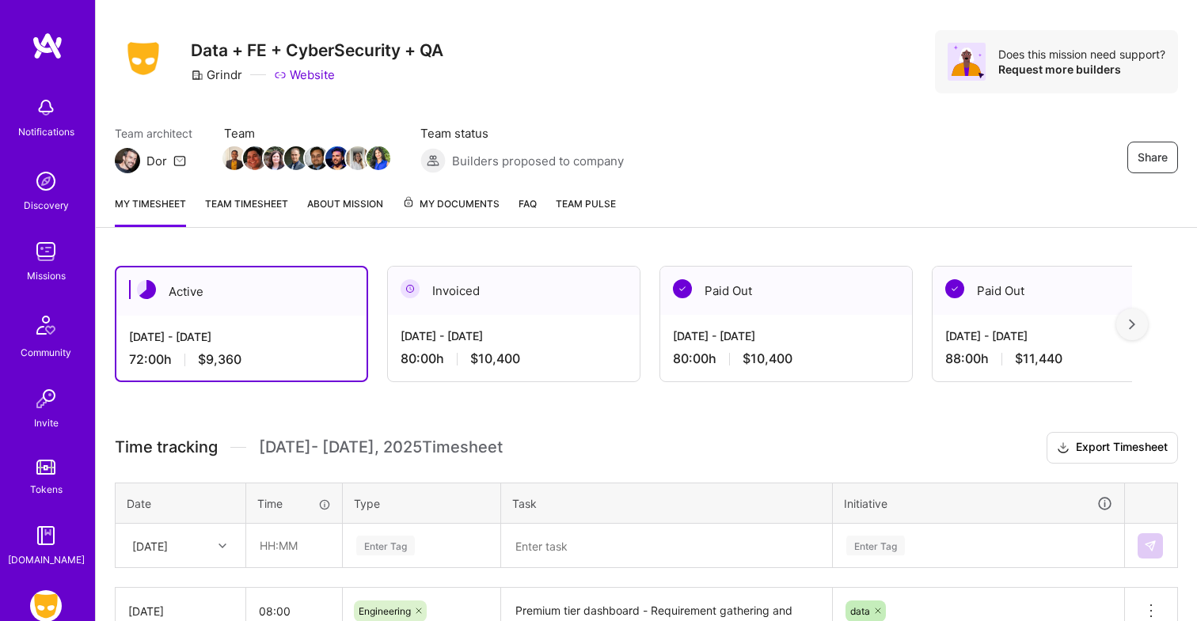
click at [267, 206] on link "Team timesheet" at bounding box center [246, 212] width 83 height 32
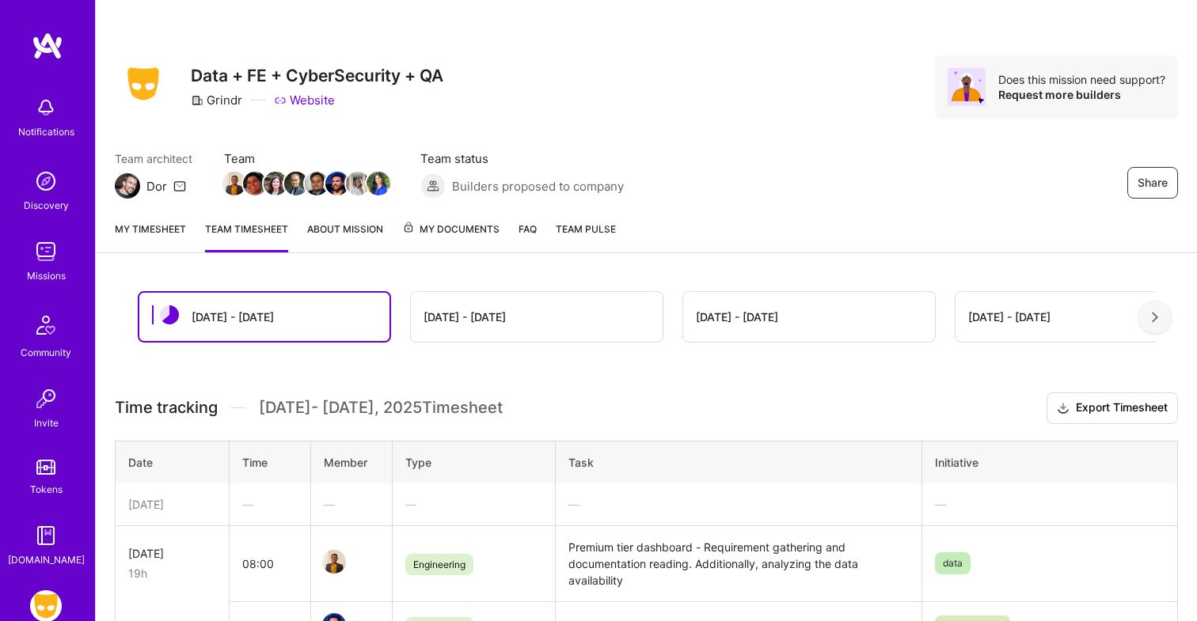
click at [154, 232] on link "My timesheet" at bounding box center [150, 237] width 71 height 32
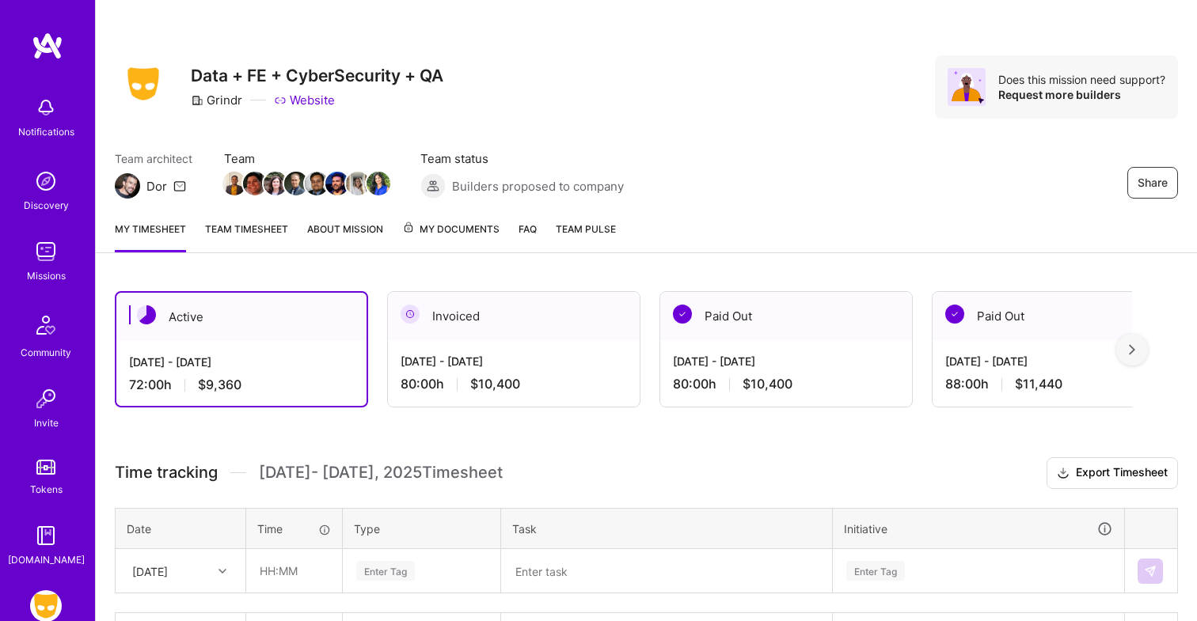
click at [808, 121] on div "Share Data + FE + CyberSecurity + QA Grindr Website Does this mission need supp…" at bounding box center [646, 104] width 1101 height 208
